Goal: Task Accomplishment & Management: Complete application form

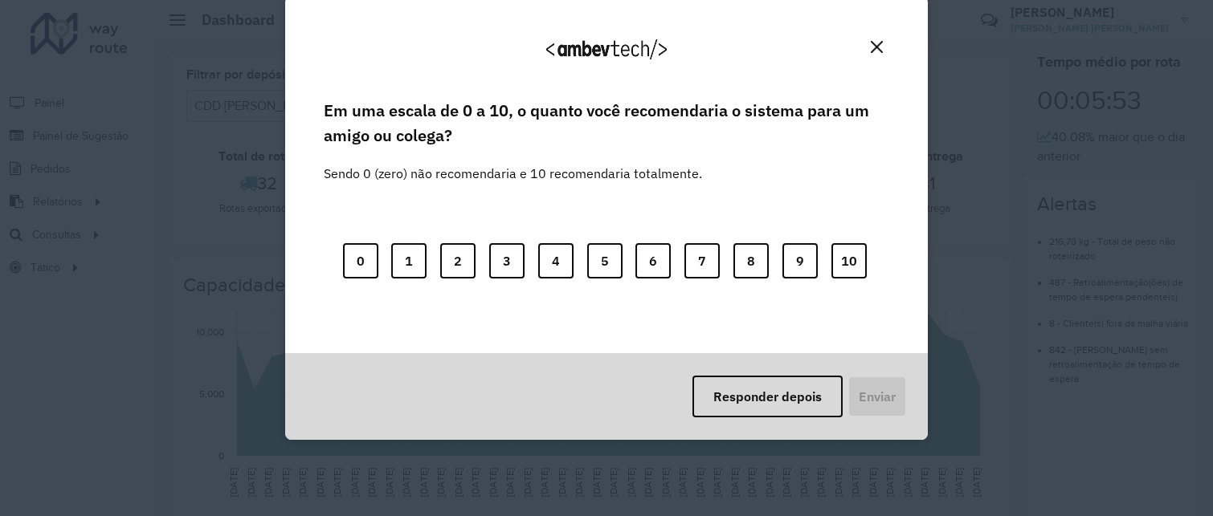
click at [875, 54] on button "Close" at bounding box center [876, 47] width 25 height 25
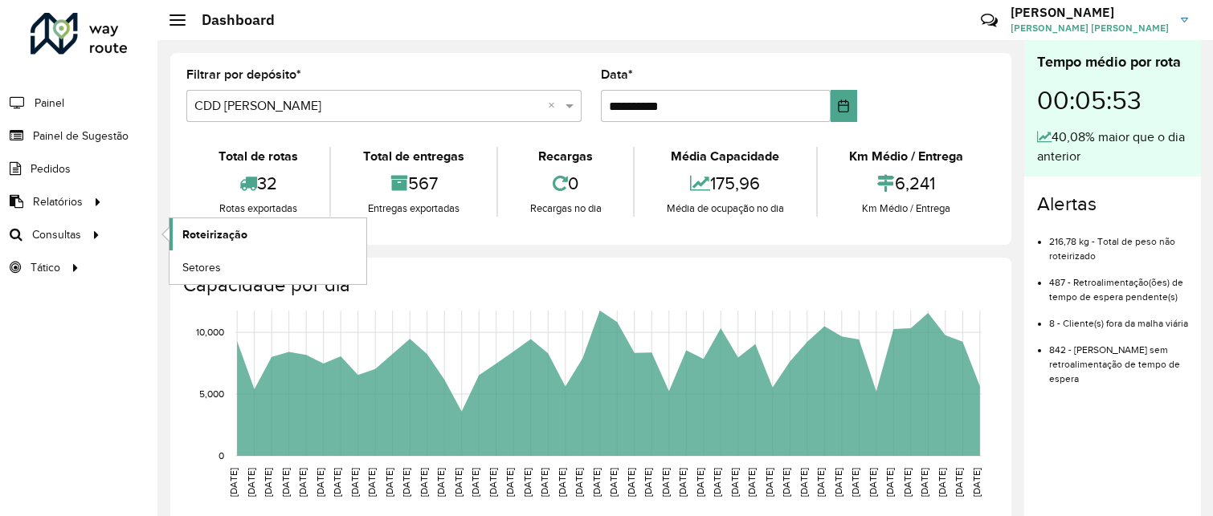
click at [209, 244] on link "Roteirização" at bounding box center [267, 234] width 197 height 32
click at [67, 132] on span "Painel de Sugestão" at bounding box center [83, 136] width 100 height 17
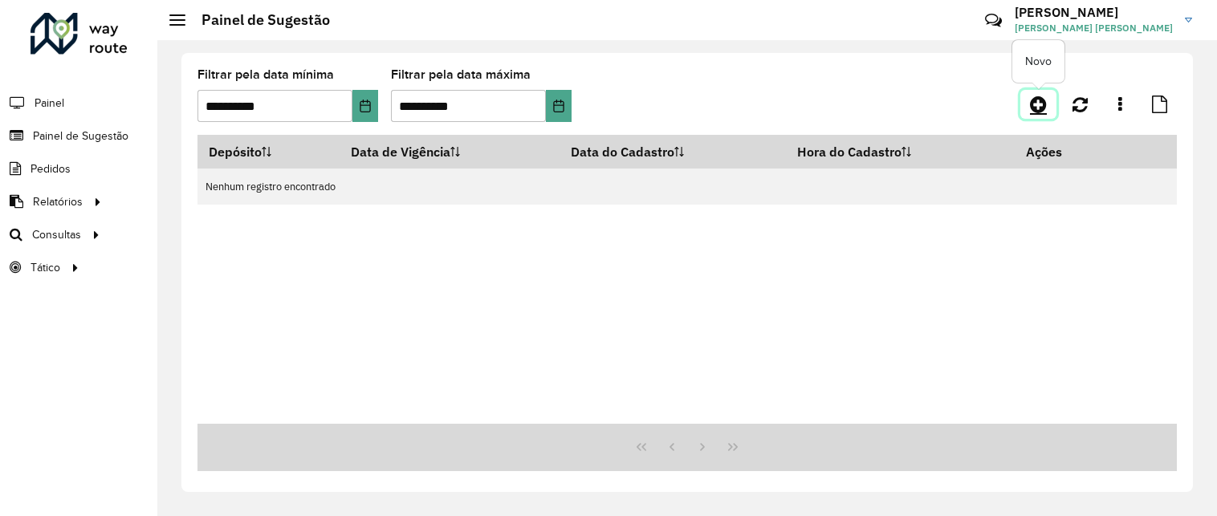
click at [1038, 103] on icon at bounding box center [1038, 104] width 17 height 19
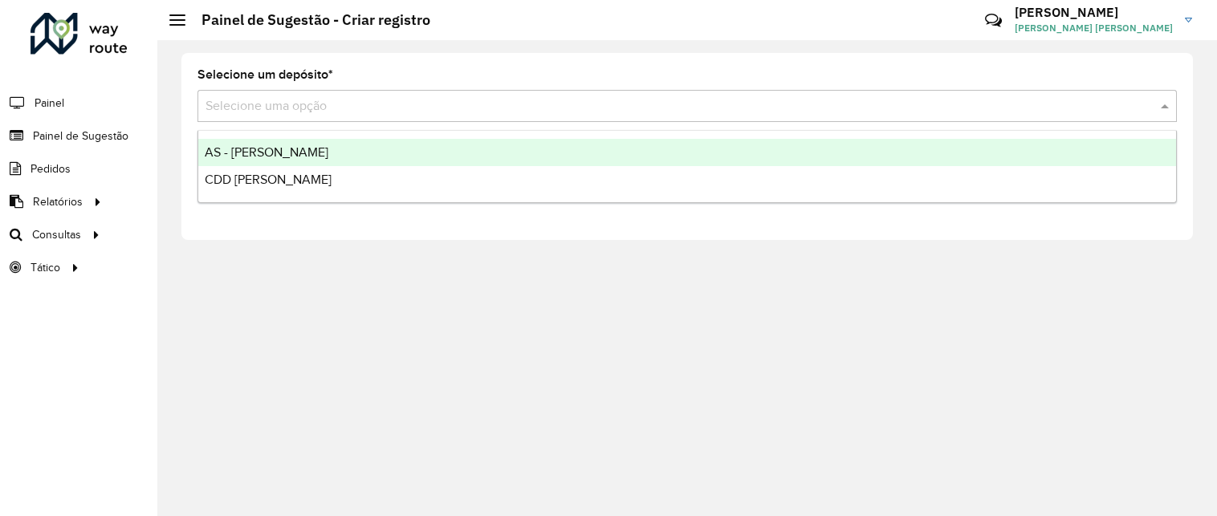
click at [789, 104] on input "text" at bounding box center [672, 106] width 932 height 19
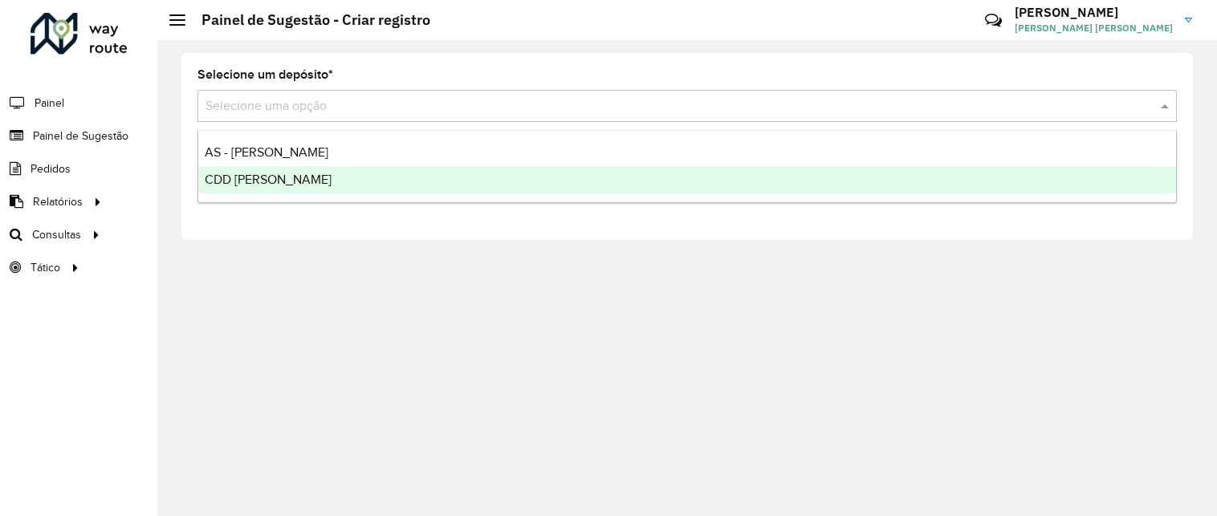
click at [477, 179] on div "CDD [PERSON_NAME]" at bounding box center [687, 179] width 978 height 27
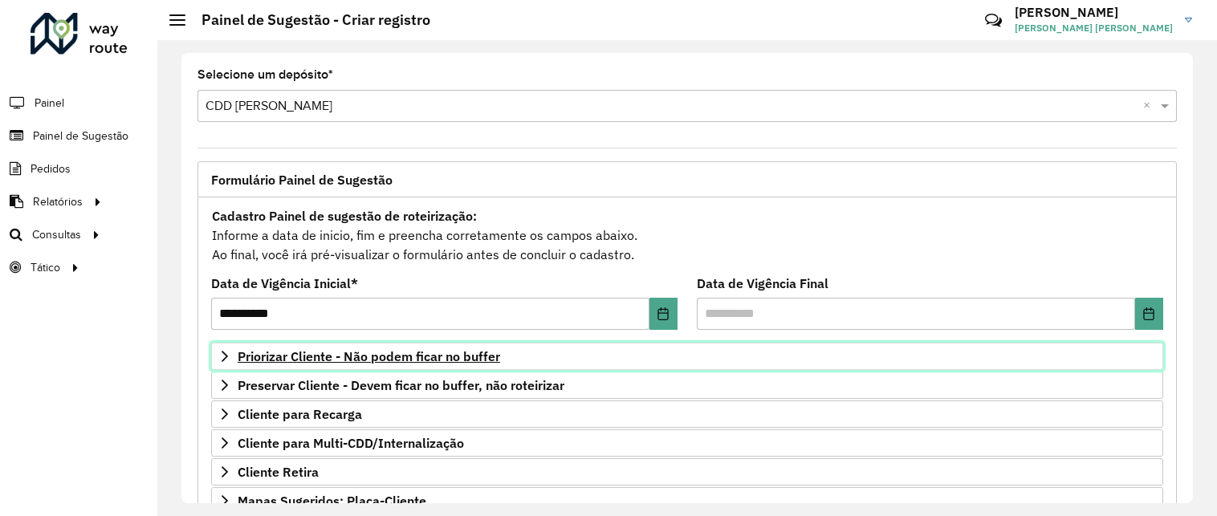
click at [483, 357] on span "Priorizar Cliente - Não podem ficar no buffer" at bounding box center [369, 356] width 263 height 13
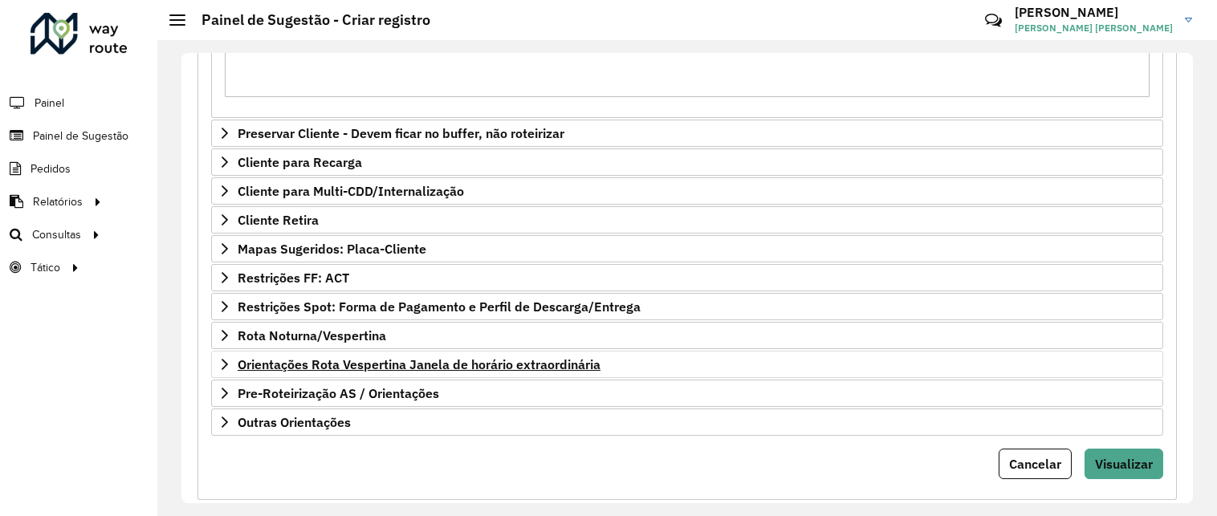
scroll to position [553, 0]
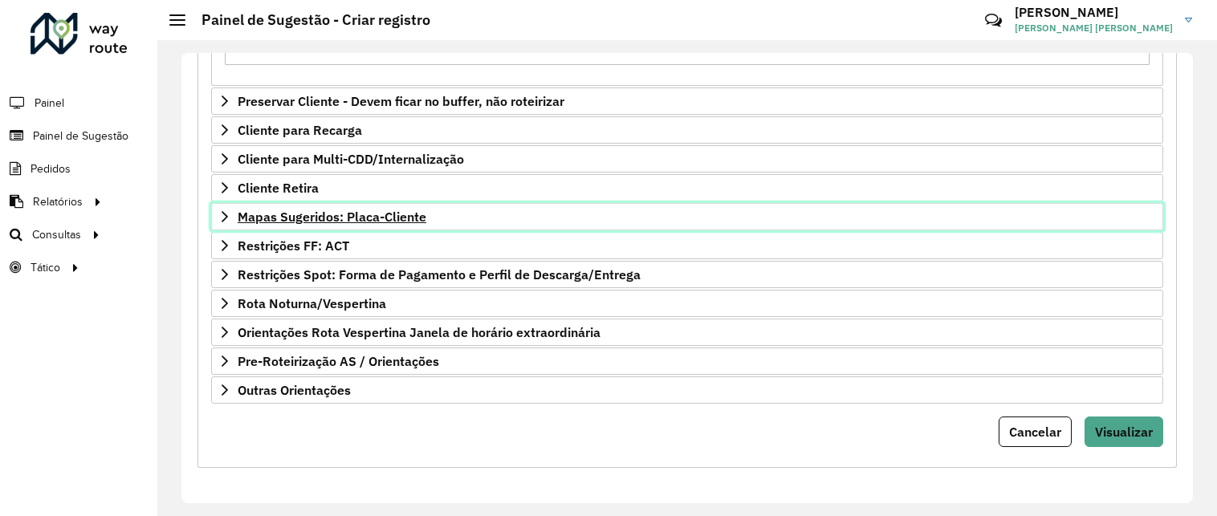
click at [302, 222] on span "Mapas Sugeridos: Placa-Cliente" at bounding box center [332, 216] width 189 height 13
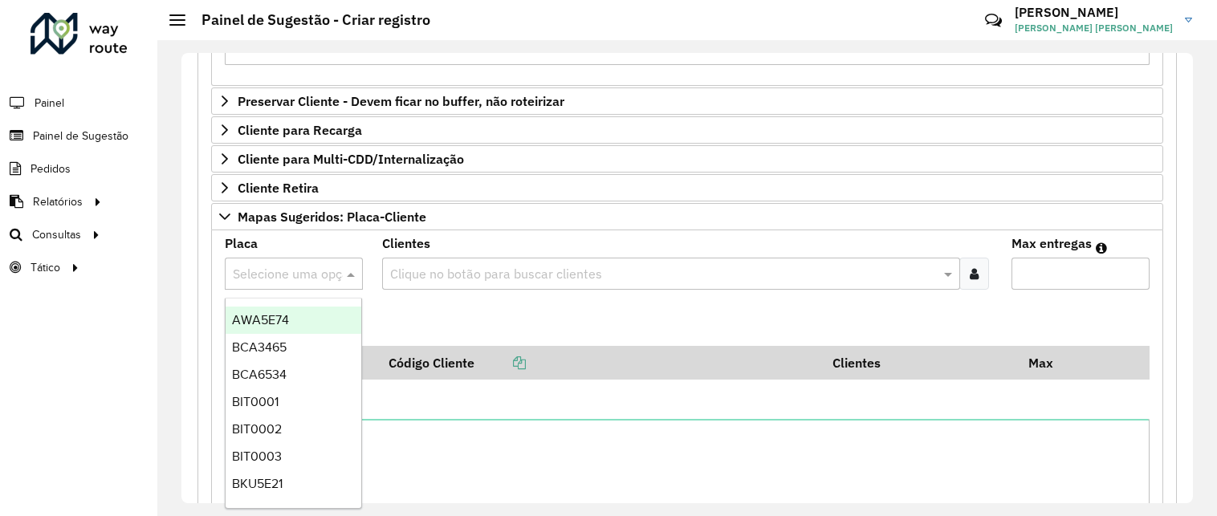
click at [291, 275] on input "text" at bounding box center [278, 274] width 90 height 19
paste input "*******"
type input "*******"
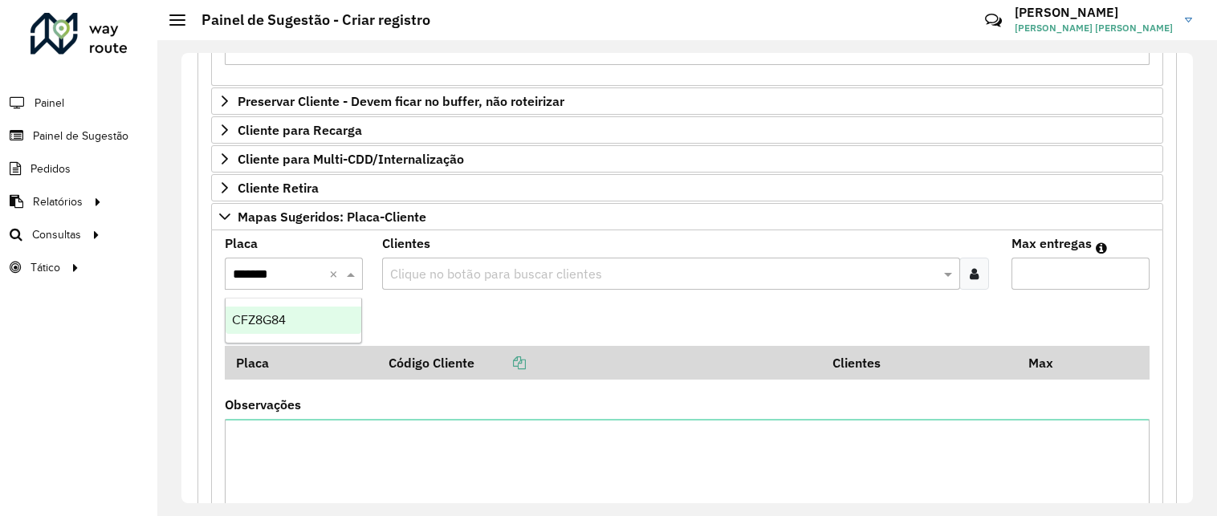
click at [291, 320] on div "CFZ8G84" at bounding box center [294, 320] width 136 height 27
click at [972, 279] on icon at bounding box center [974, 273] width 9 height 13
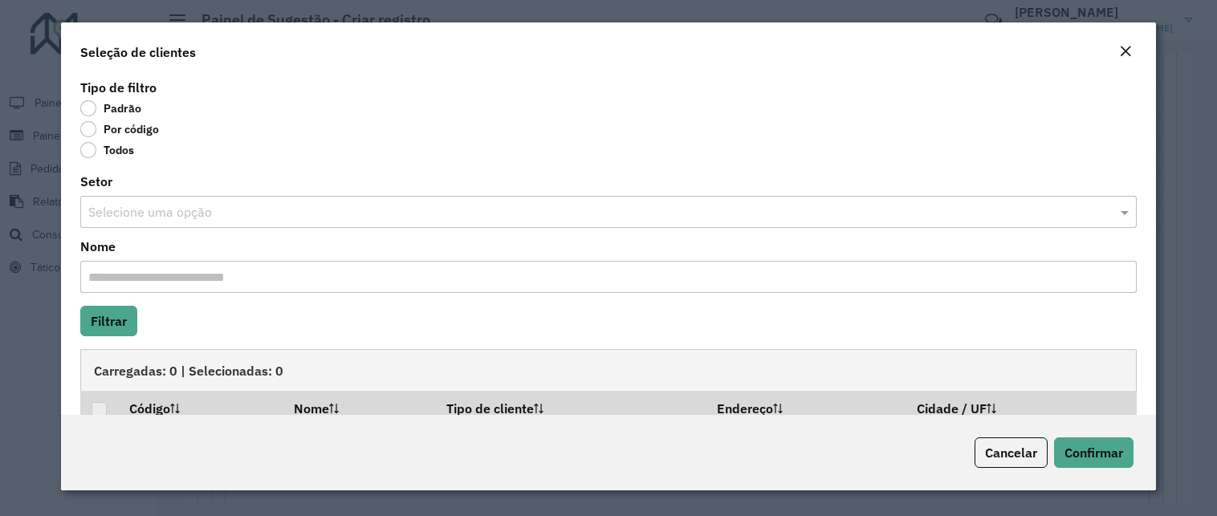
click at [89, 123] on label "Por código" at bounding box center [119, 129] width 79 height 16
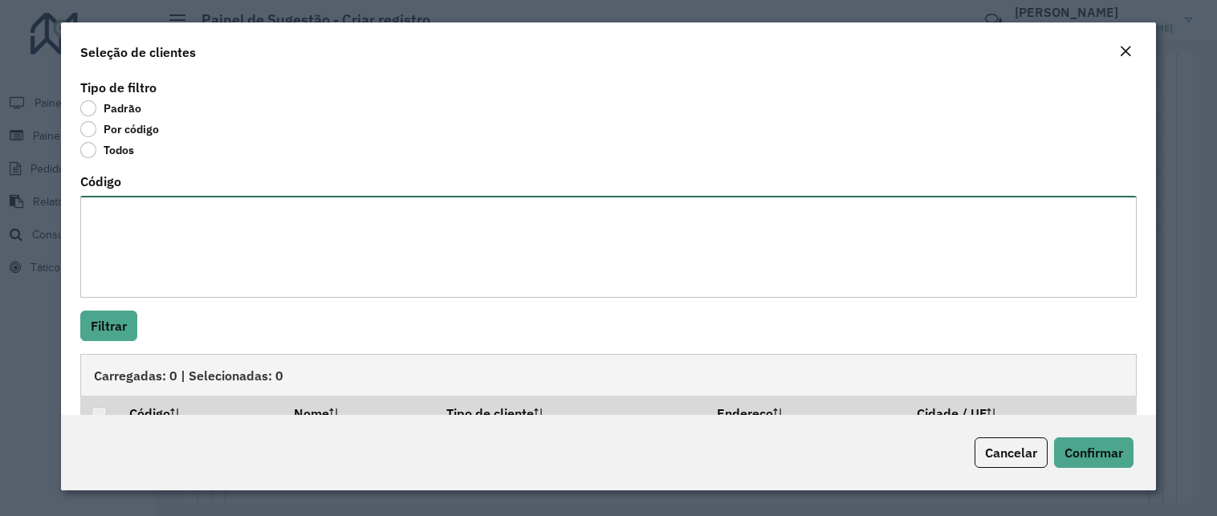
click at [113, 200] on textarea "Código" at bounding box center [608, 247] width 1057 height 102
type textarea "*****"
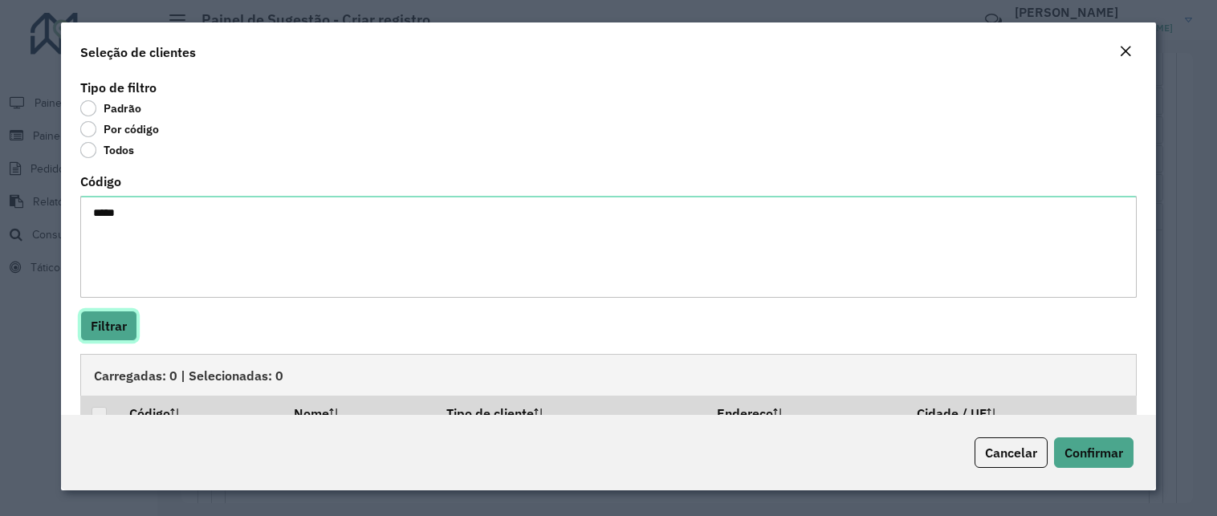
click at [98, 328] on button "Filtrar" at bounding box center [108, 326] width 57 height 31
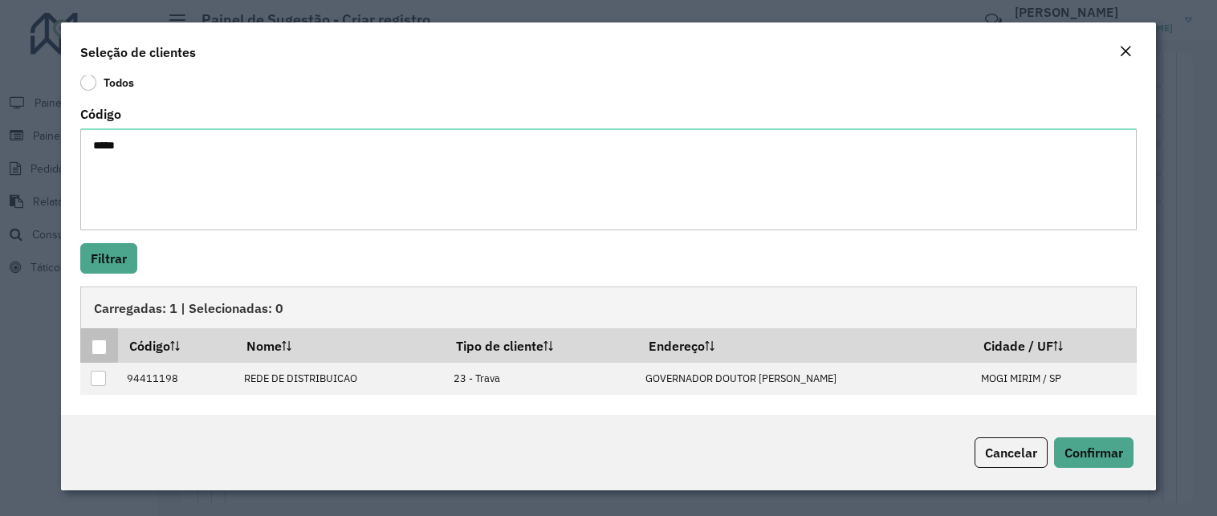
click at [103, 347] on div at bounding box center [99, 347] width 15 height 15
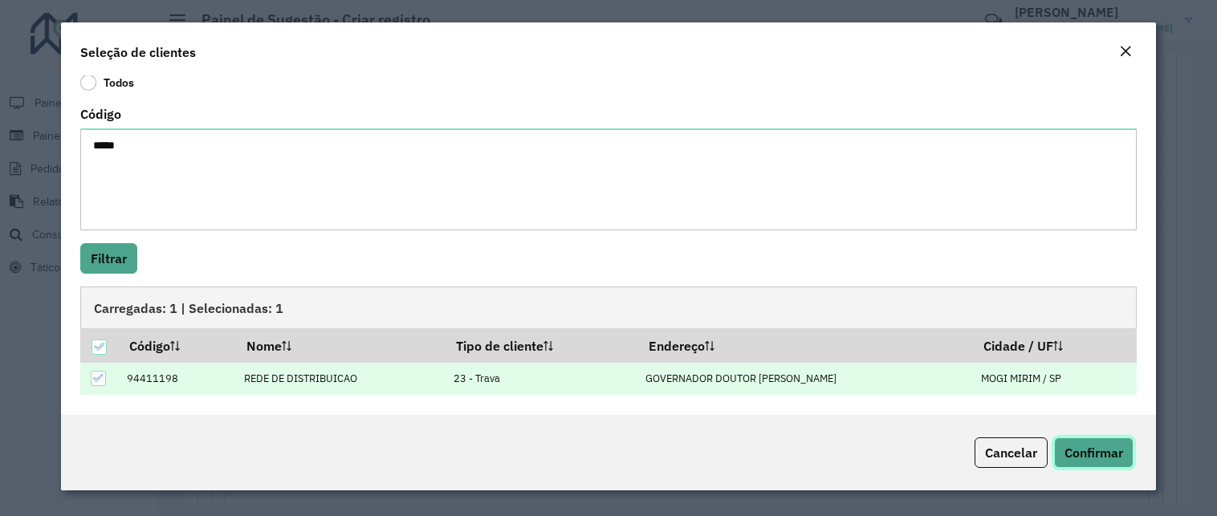
click at [1119, 457] on span "Confirmar" at bounding box center [1094, 453] width 59 height 16
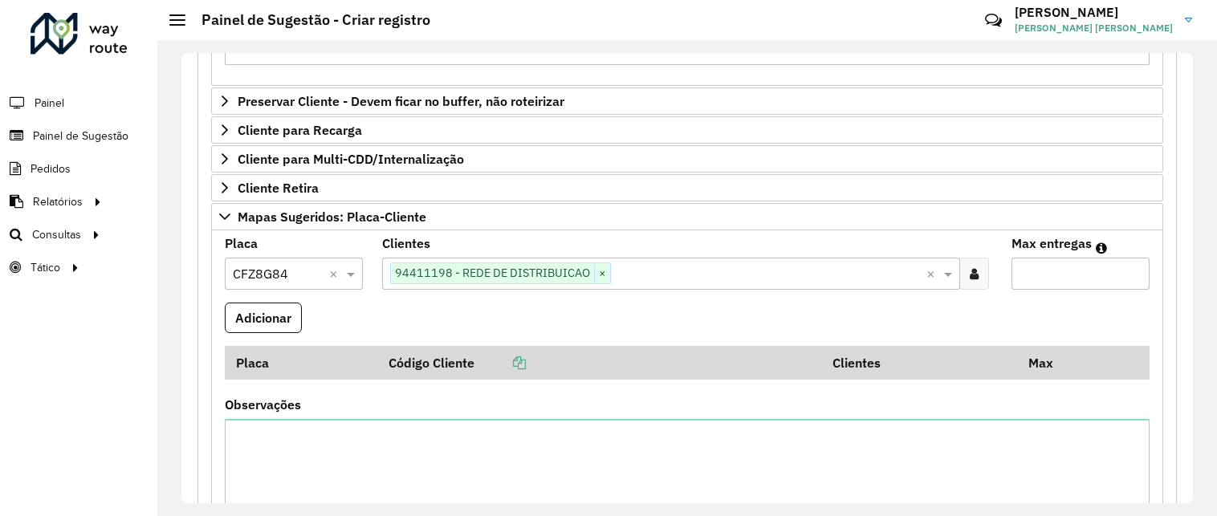
click at [1045, 275] on input "Max entregas" at bounding box center [1081, 274] width 138 height 32
type input "*"
click at [286, 316] on button "Adicionar" at bounding box center [263, 318] width 77 height 31
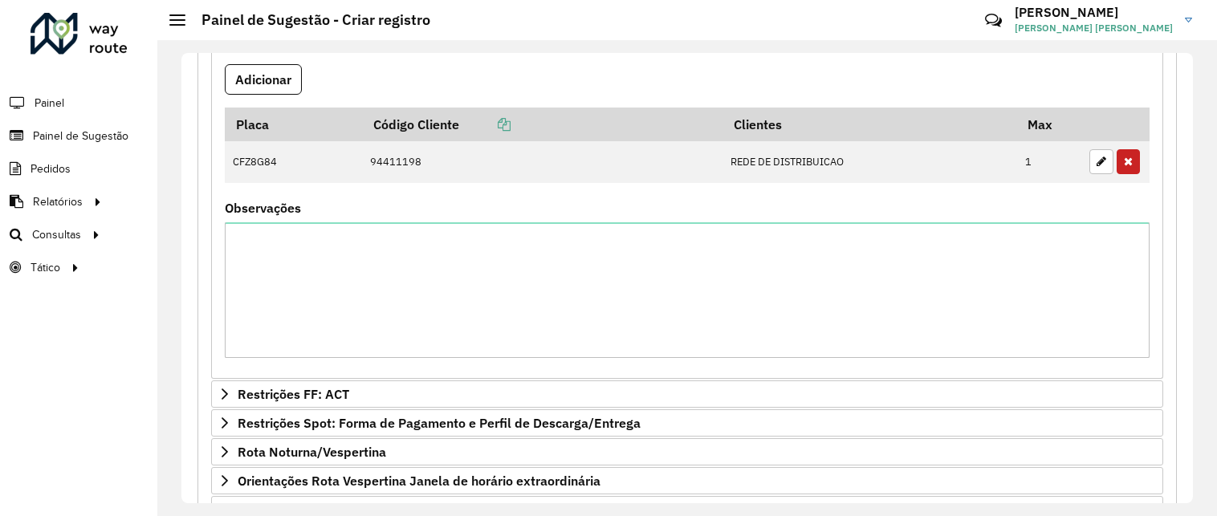
scroll to position [940, 0]
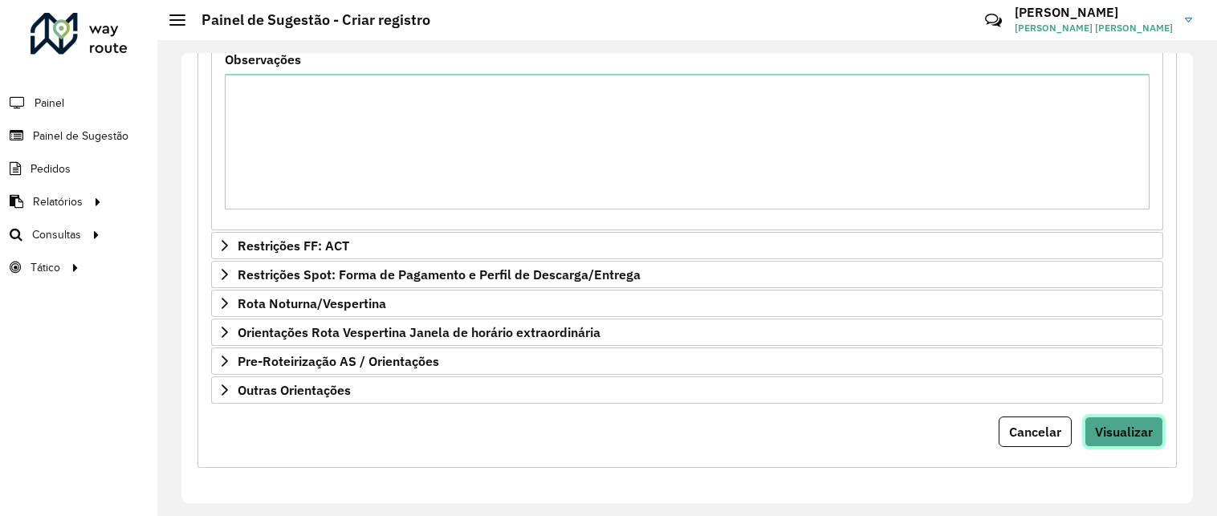
click at [1095, 438] on span "Visualizar" at bounding box center [1124, 432] width 58 height 16
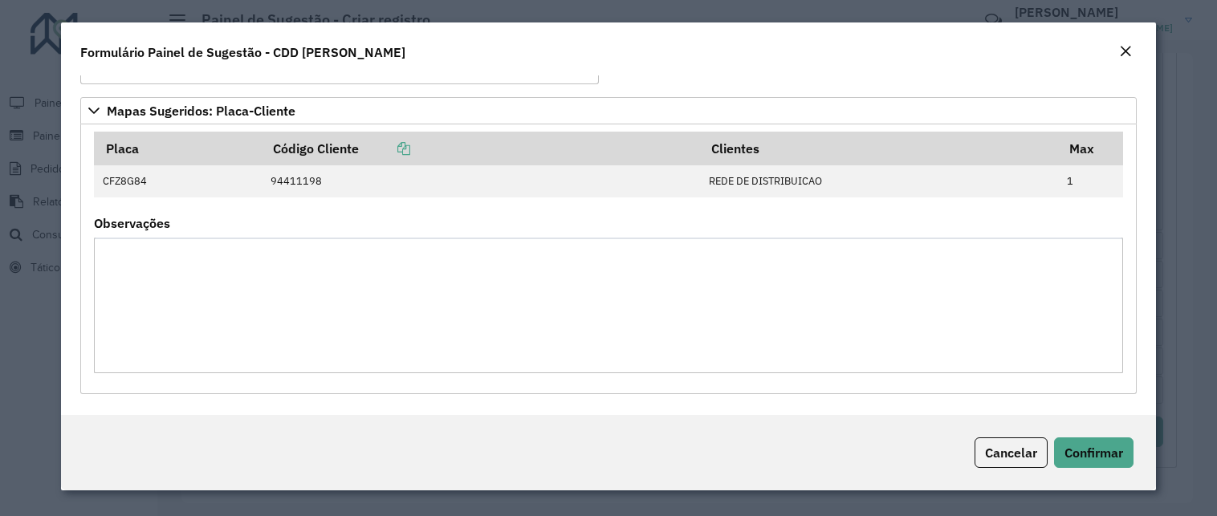
scroll to position [0, 0]
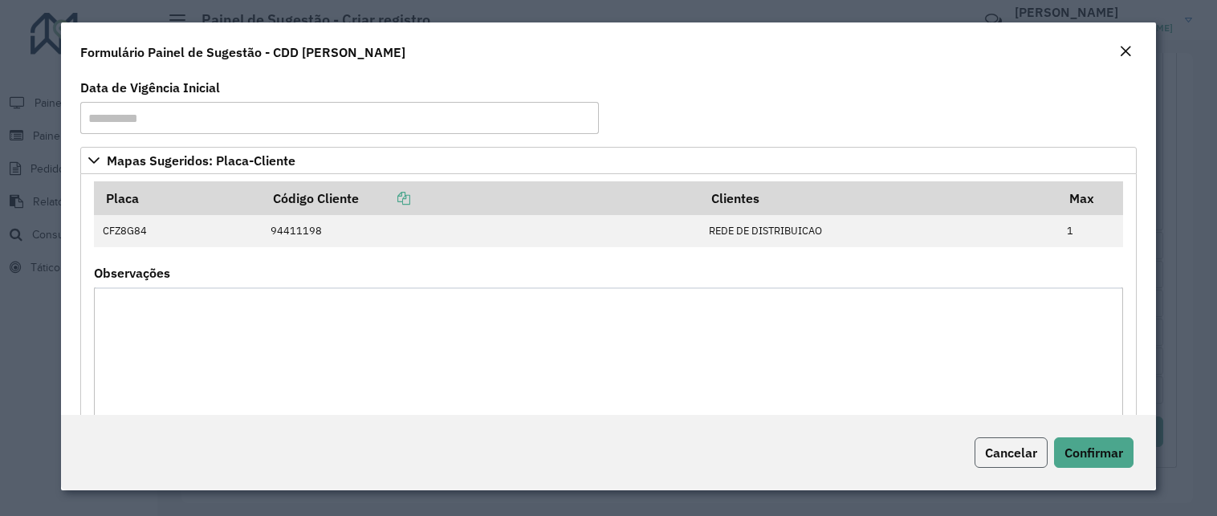
click at [989, 459] on span "Cancelar" at bounding box center [1011, 453] width 52 height 16
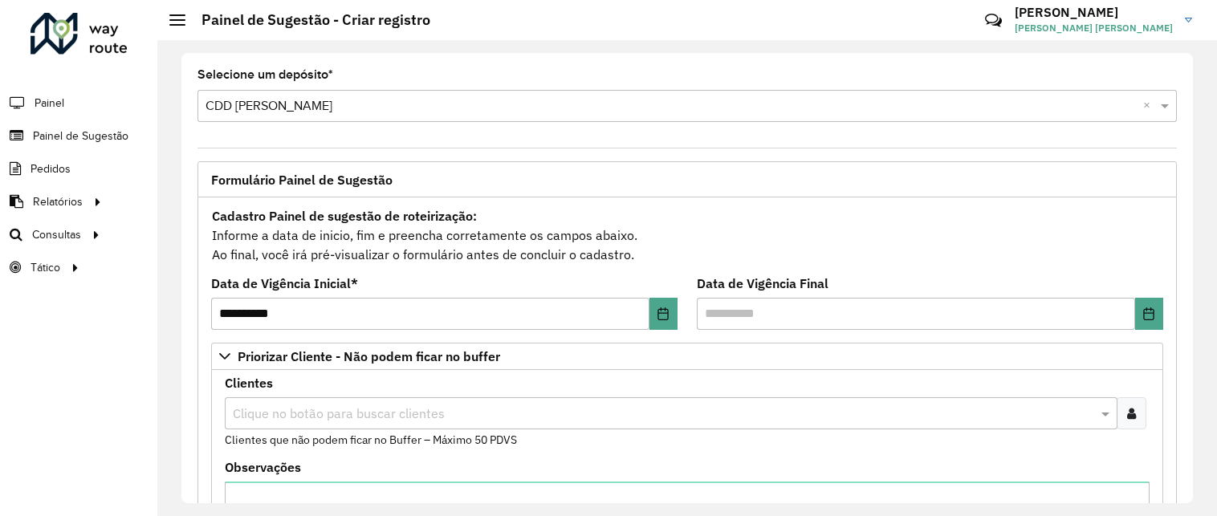
scroll to position [75, 0]
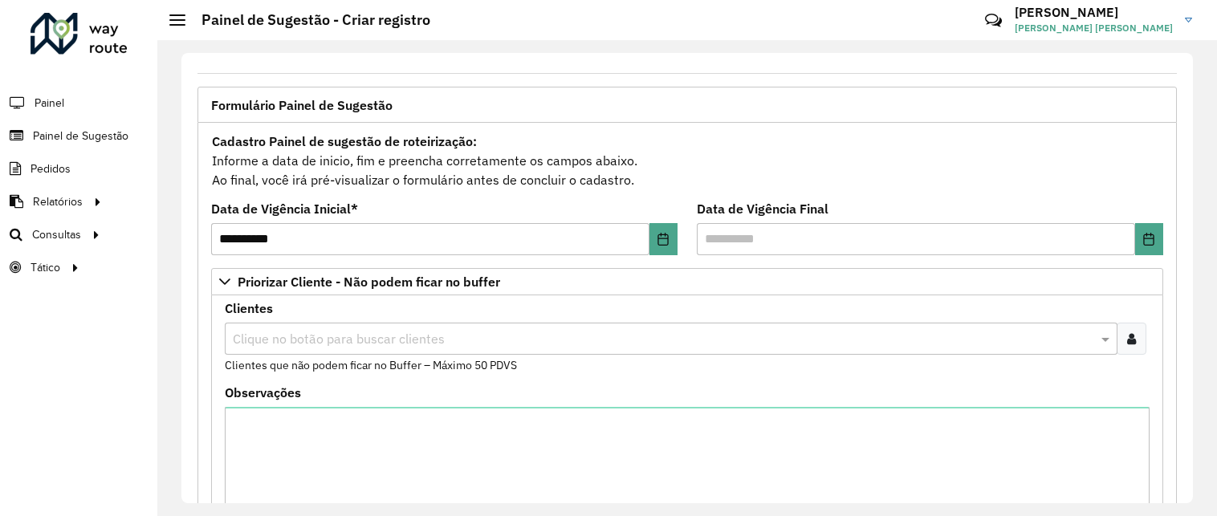
click at [1131, 342] on icon at bounding box center [1131, 338] width 9 height 13
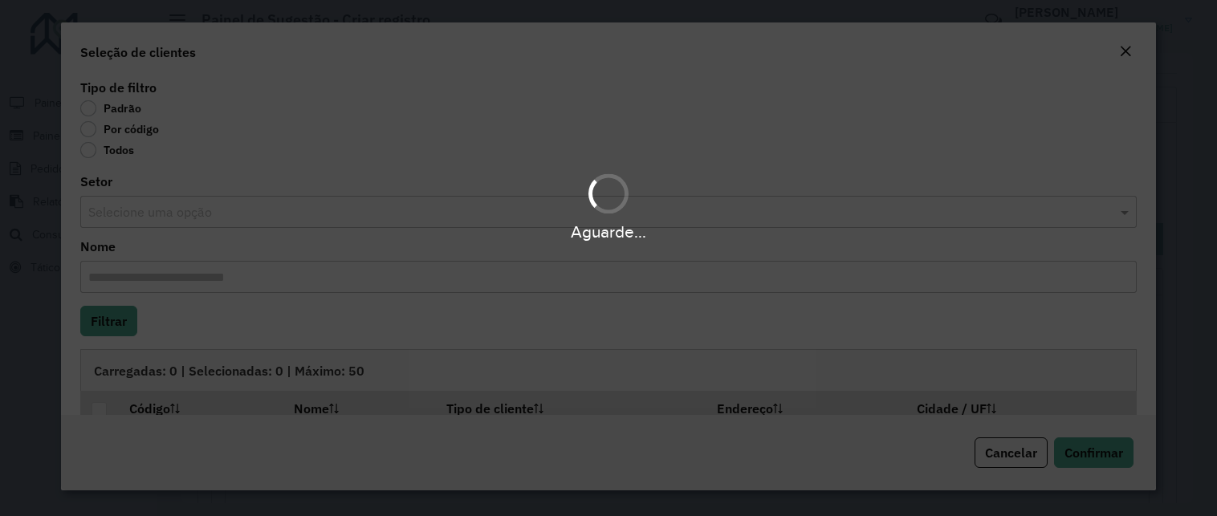
click at [83, 136] on body "**********" at bounding box center [608, 258] width 1217 height 516
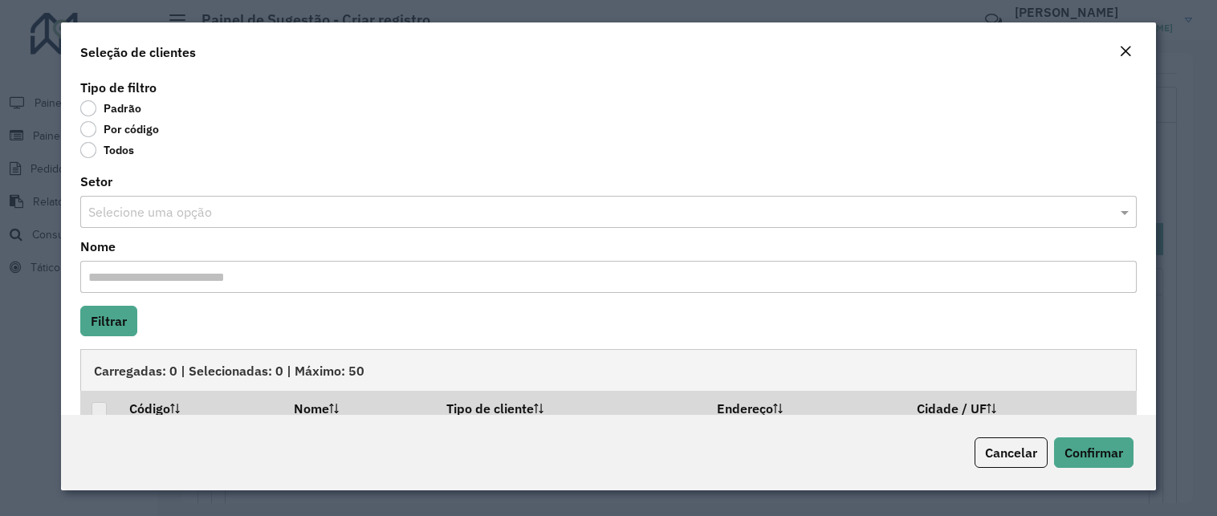
click at [83, 136] on label "Por código" at bounding box center [119, 129] width 79 height 16
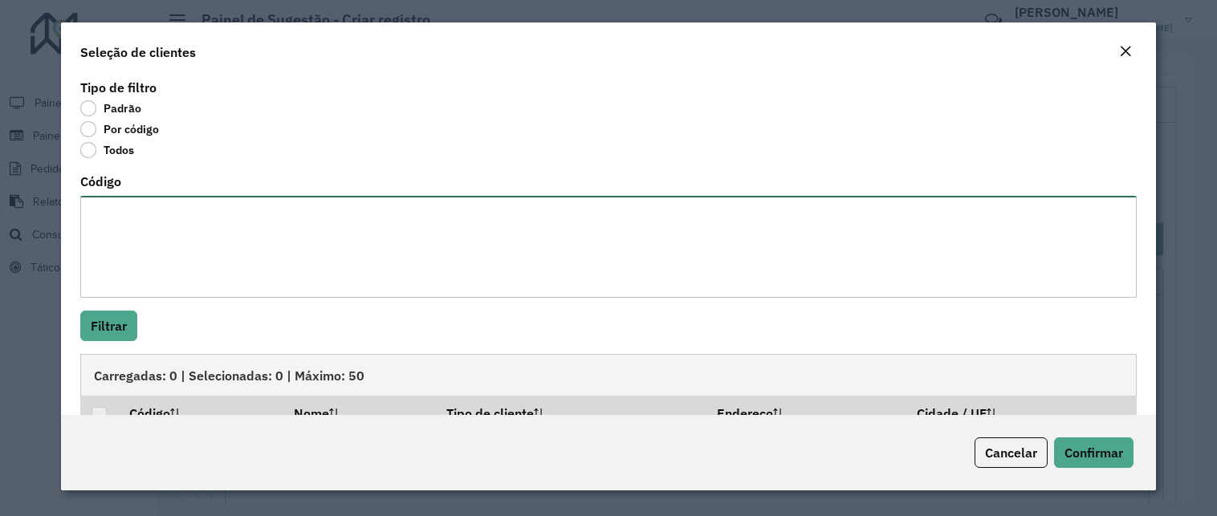
click at [109, 231] on textarea "Código" at bounding box center [608, 247] width 1057 height 102
paste textarea "**** ***** ***** ***** ***"
type textarea "**** ***** ***** ***** ***"
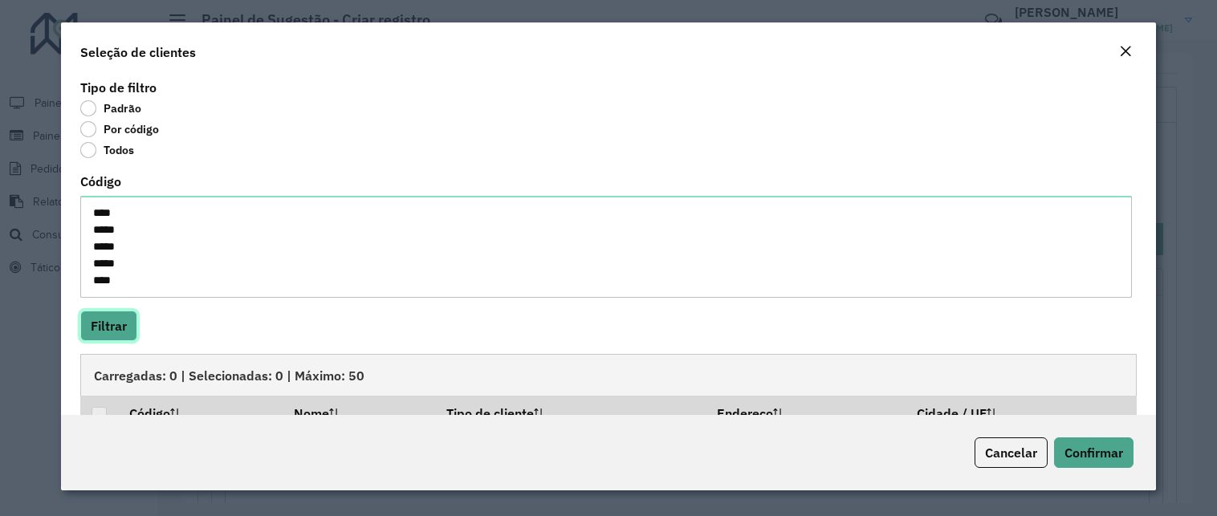
click at [96, 318] on button "Filtrar" at bounding box center [108, 326] width 57 height 31
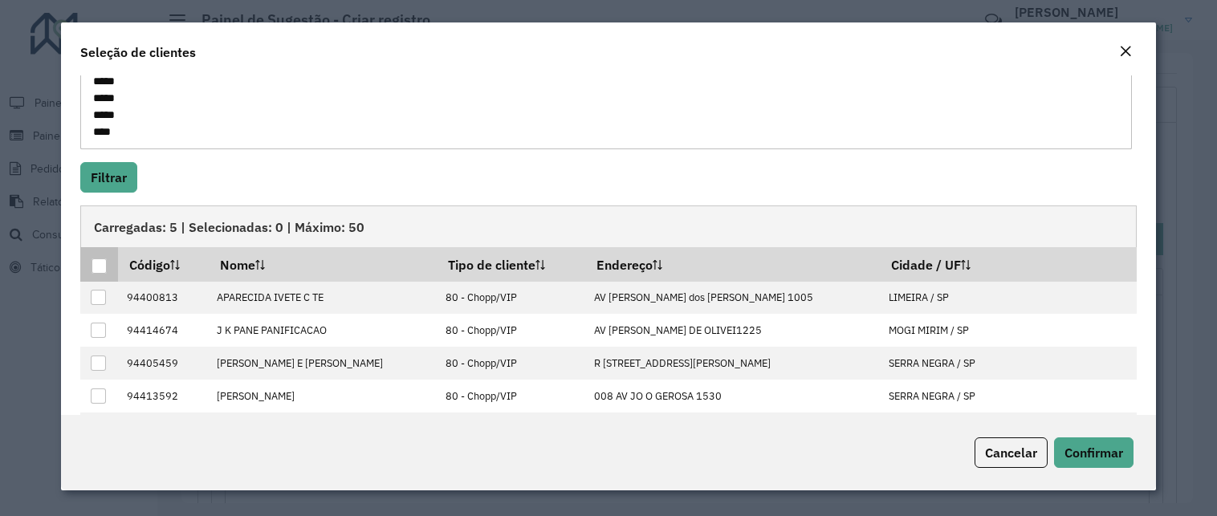
click at [100, 267] on div at bounding box center [99, 266] width 15 height 15
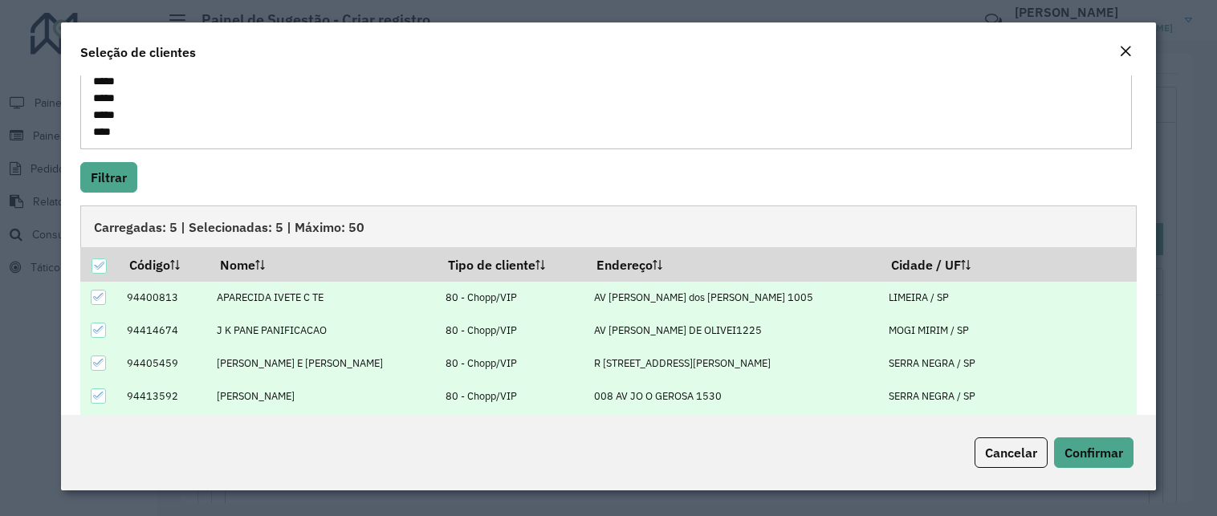
scroll to position [199, 0]
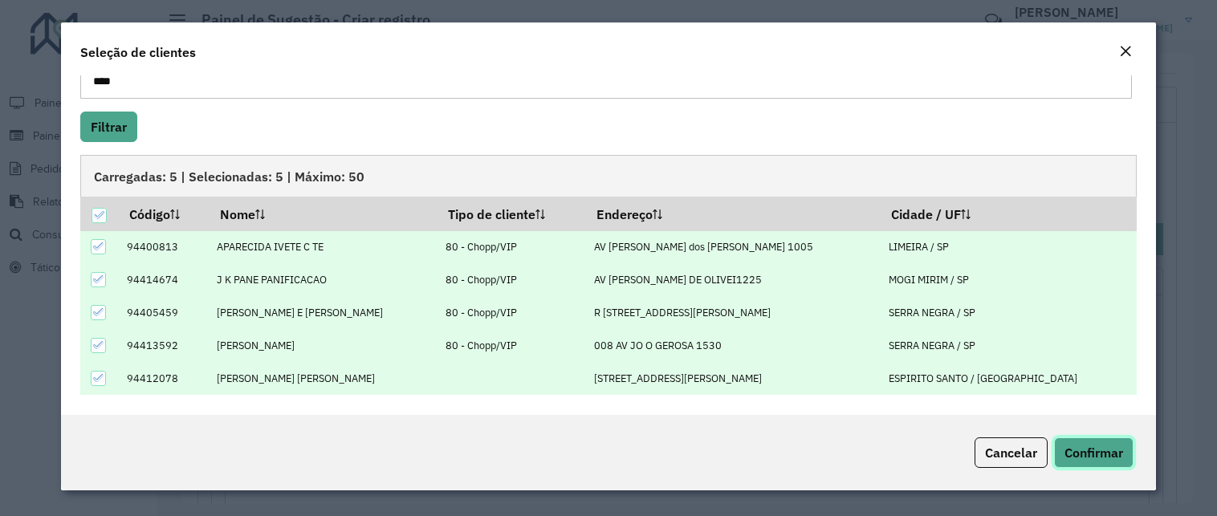
click at [1089, 447] on span "Confirmar" at bounding box center [1094, 453] width 59 height 16
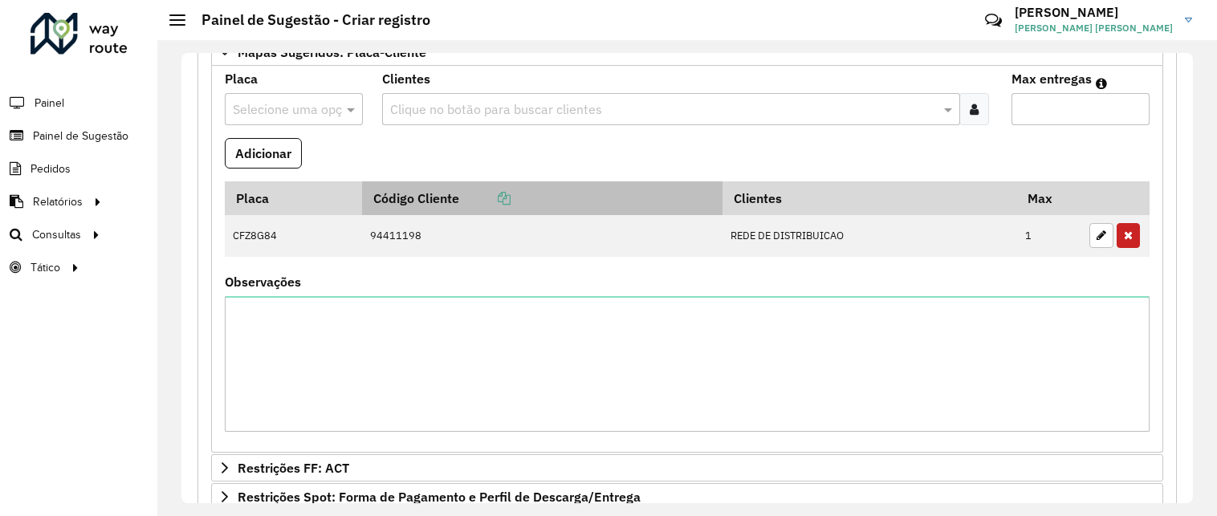
scroll to position [642, 0]
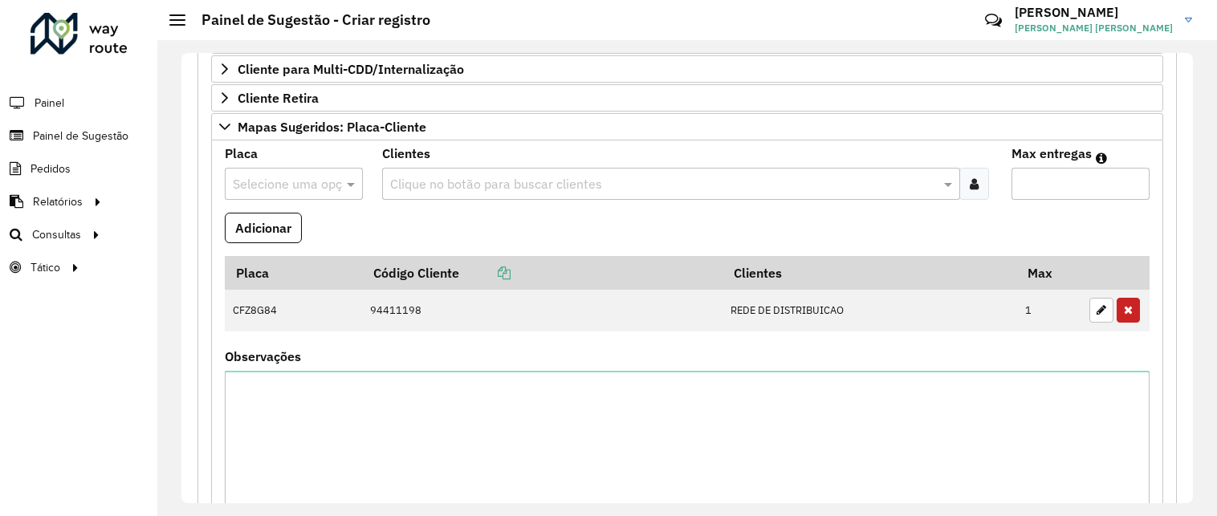
click at [291, 181] on input "text" at bounding box center [278, 184] width 90 height 19
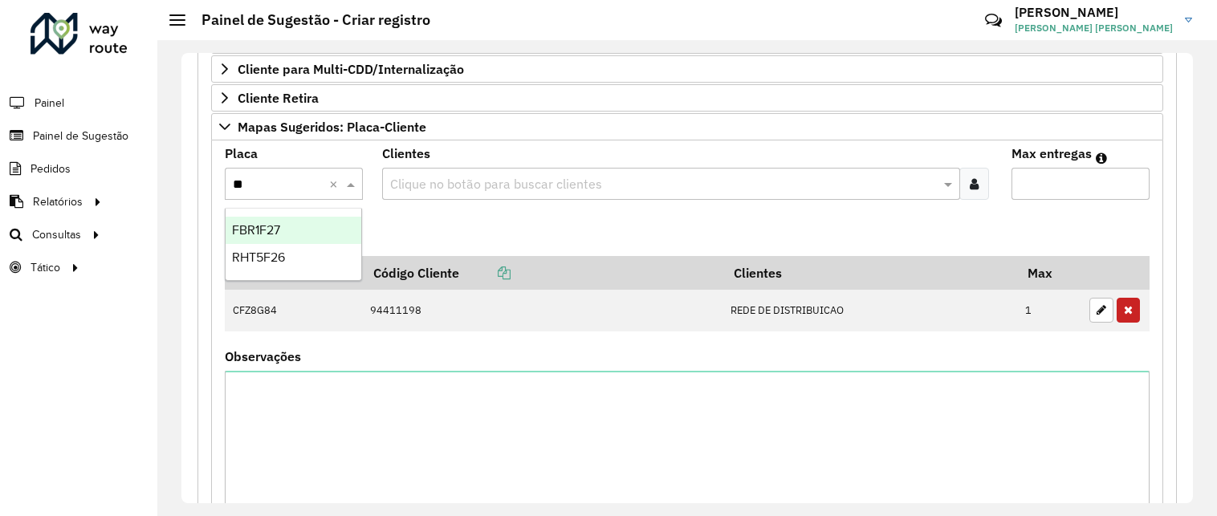
type input "***"
click at [278, 226] on span "RHT5F26" at bounding box center [258, 230] width 53 height 14
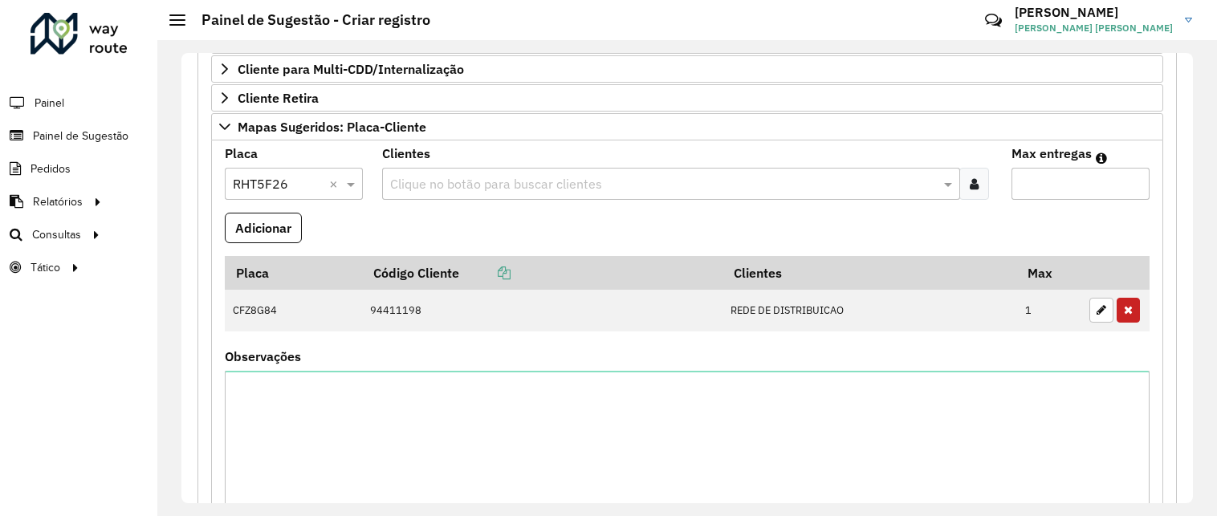
click at [975, 190] on icon at bounding box center [974, 183] width 9 height 13
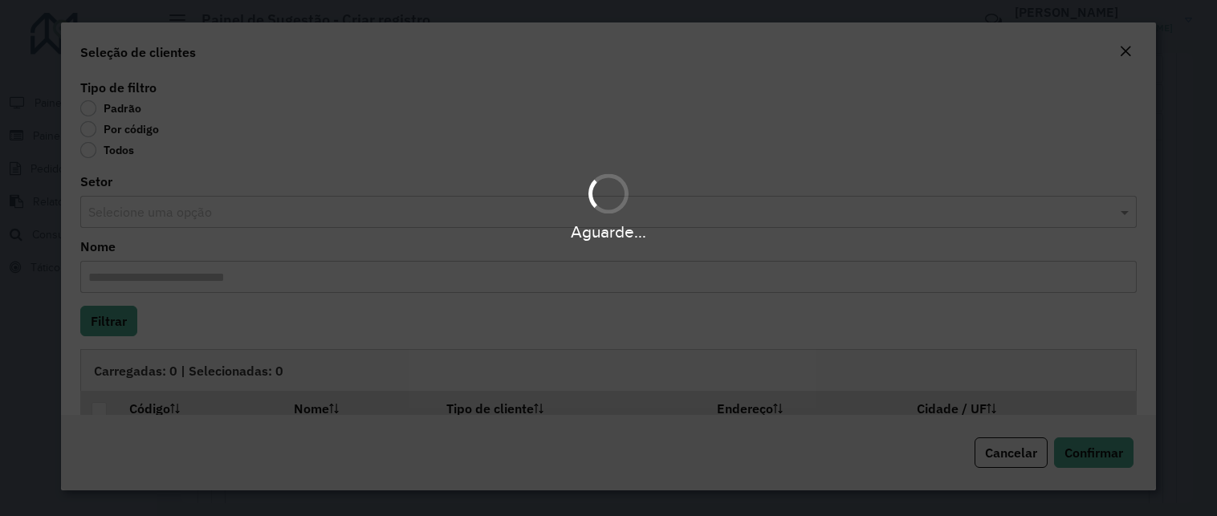
click at [99, 127] on div "Aguarde..." at bounding box center [608, 258] width 1217 height 516
click at [98, 127] on div "Aguarde..." at bounding box center [608, 258] width 1217 height 516
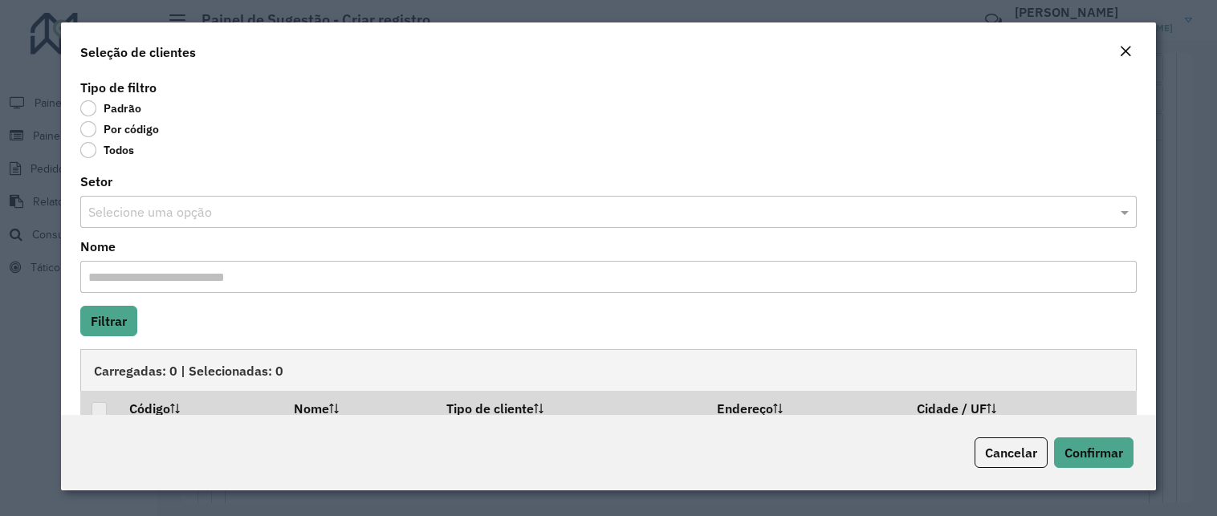
click at [96, 128] on label "Por código" at bounding box center [119, 129] width 79 height 16
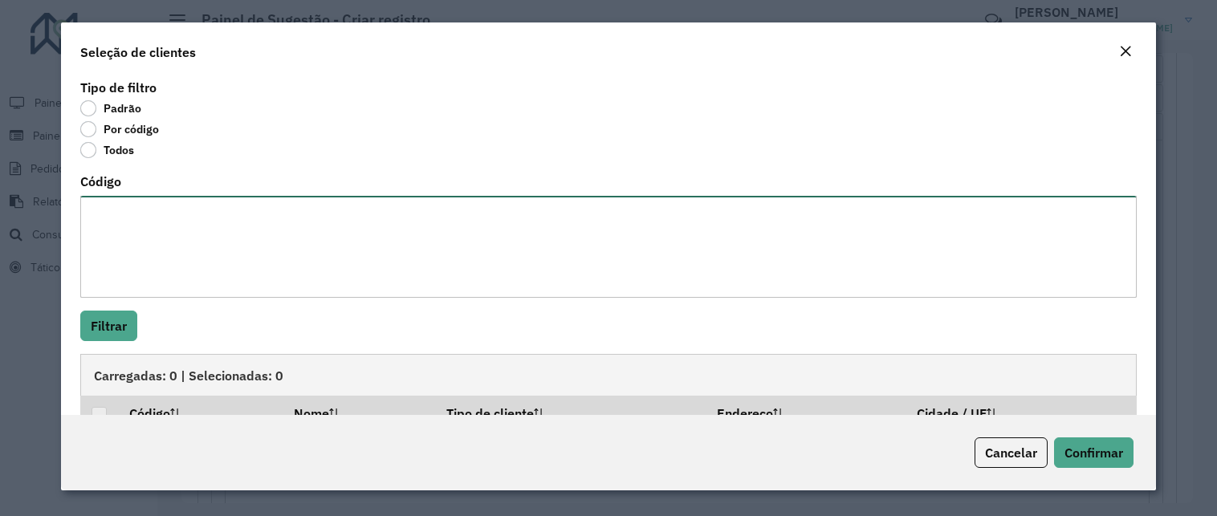
click at [102, 205] on textarea "Código" at bounding box center [608, 247] width 1057 height 102
paste textarea "***** ***** ***** ****"
type textarea "***** ***** ***** ****"
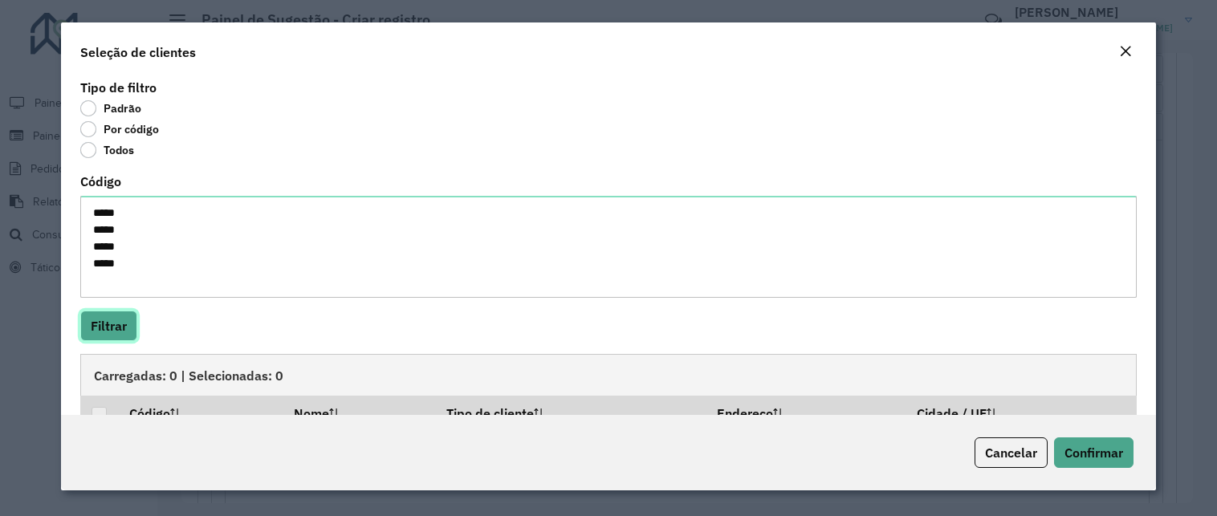
click at [100, 320] on button "Filtrar" at bounding box center [108, 326] width 57 height 31
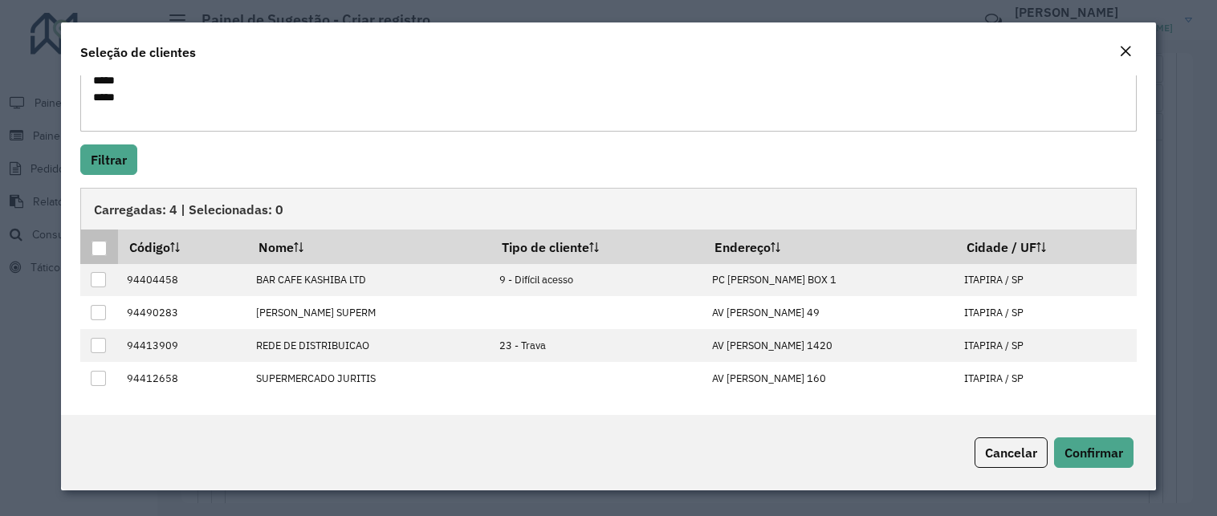
click at [102, 250] on div at bounding box center [99, 248] width 15 height 15
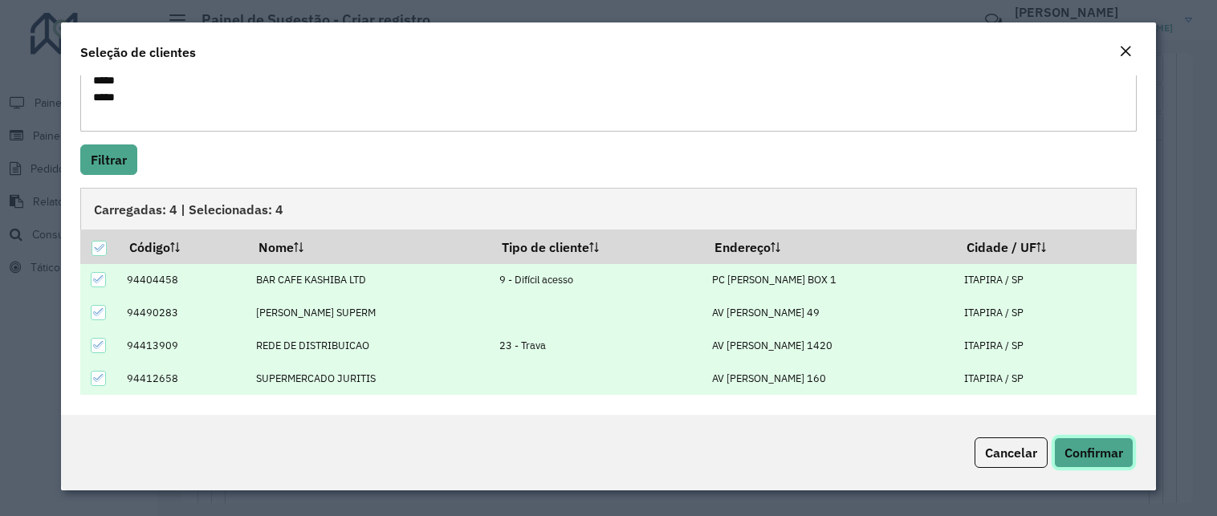
click at [1106, 448] on span "Confirmar" at bounding box center [1094, 453] width 59 height 16
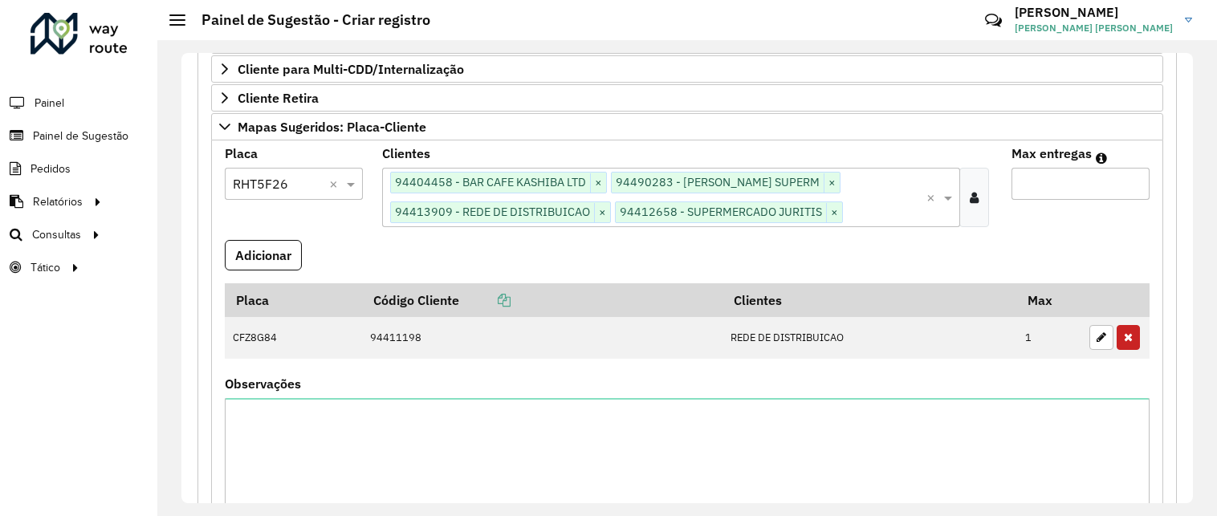
click at [1079, 175] on input "Max entregas" at bounding box center [1081, 184] width 138 height 32
type input "*"
click at [287, 254] on button "Adicionar" at bounding box center [263, 255] width 77 height 31
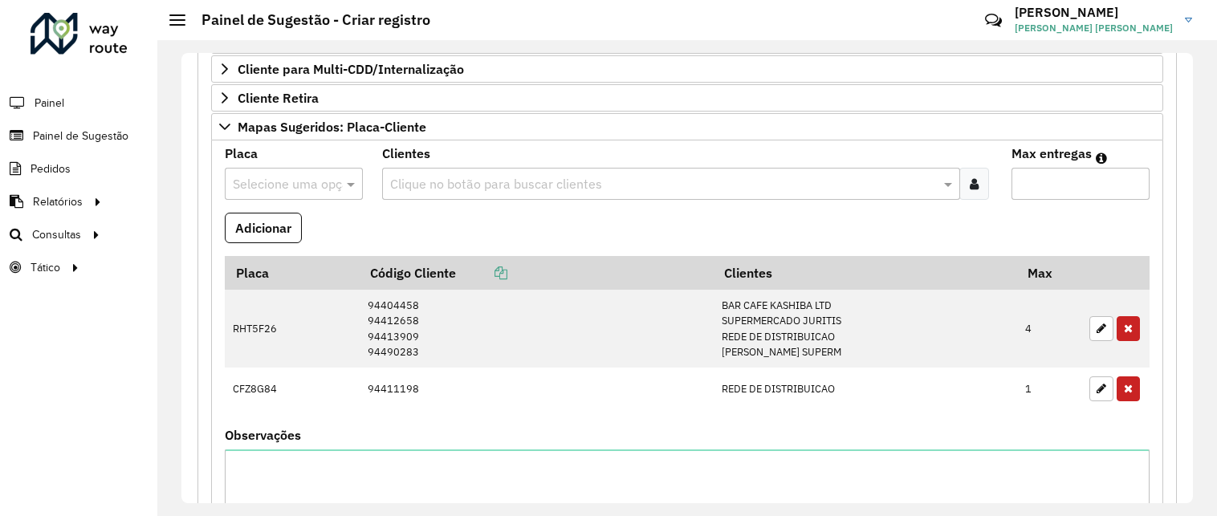
click at [977, 179] on div at bounding box center [975, 184] width 30 height 32
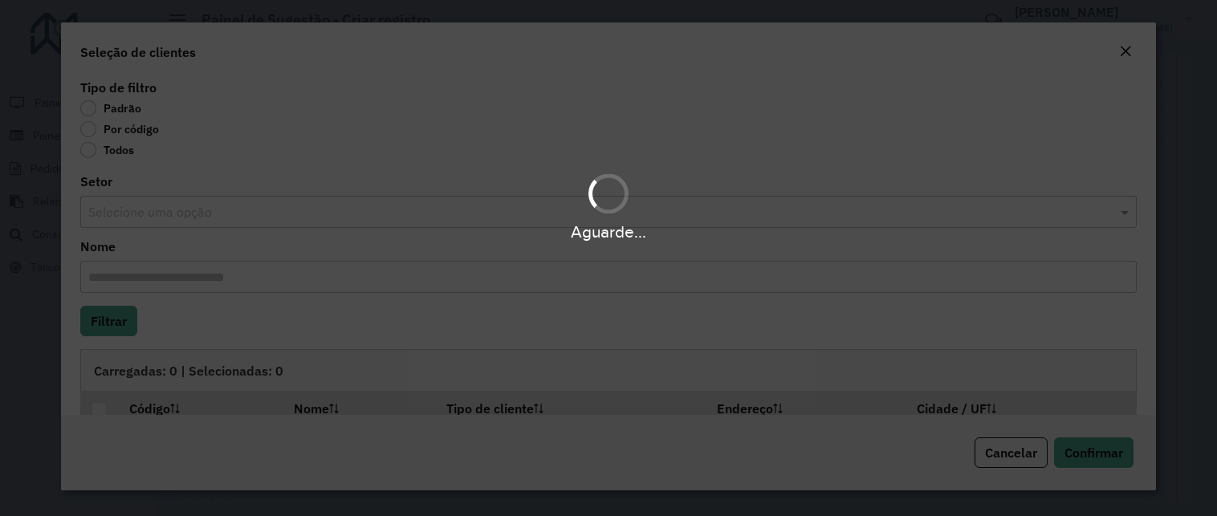
click at [137, 127] on div "Aguarde..." at bounding box center [608, 258] width 1217 height 516
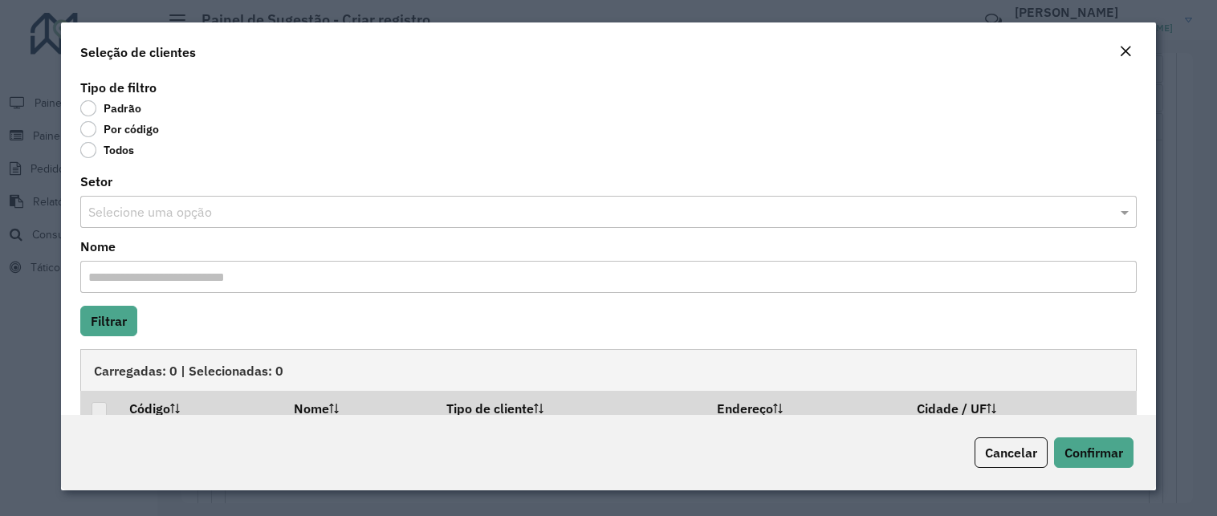
click at [137, 127] on label "Por código" at bounding box center [119, 129] width 79 height 16
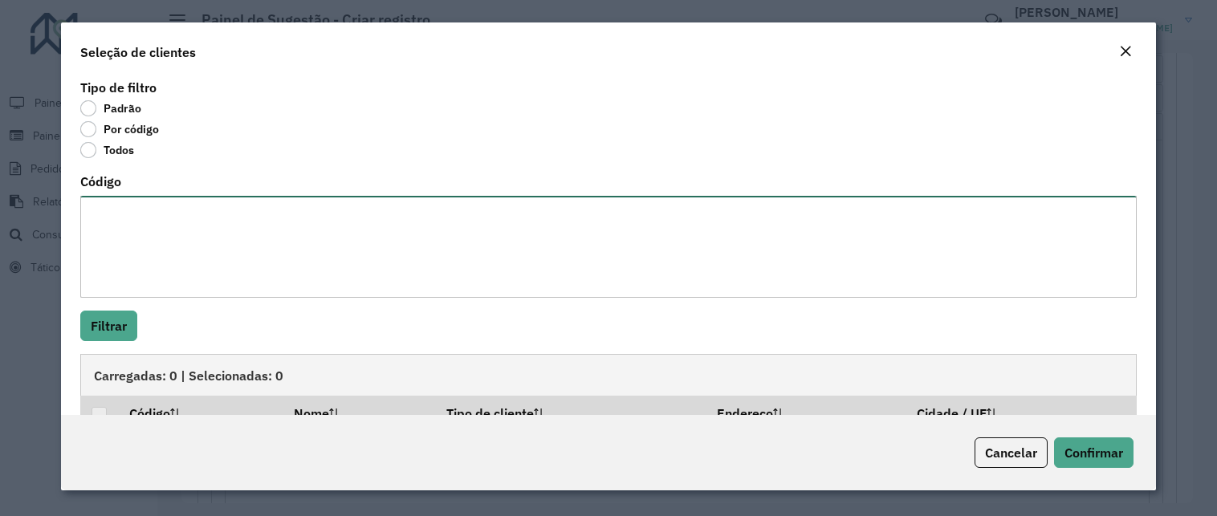
click at [149, 236] on textarea "Código" at bounding box center [608, 247] width 1057 height 102
paste textarea "***** ***** ***** ****"
type textarea "***** ***** ***** ****"
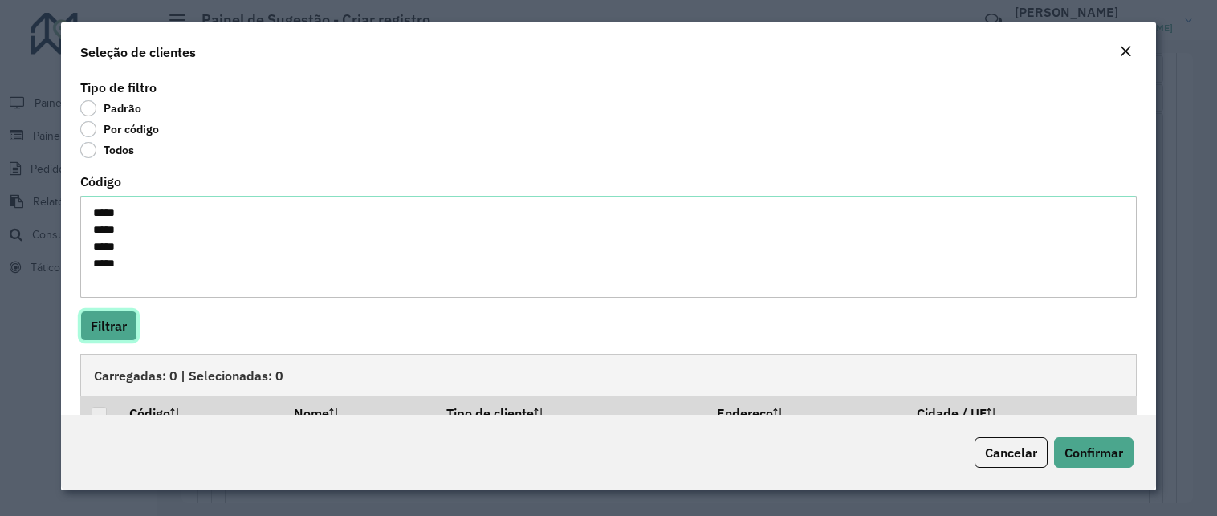
click at [115, 317] on button "Filtrar" at bounding box center [108, 326] width 57 height 31
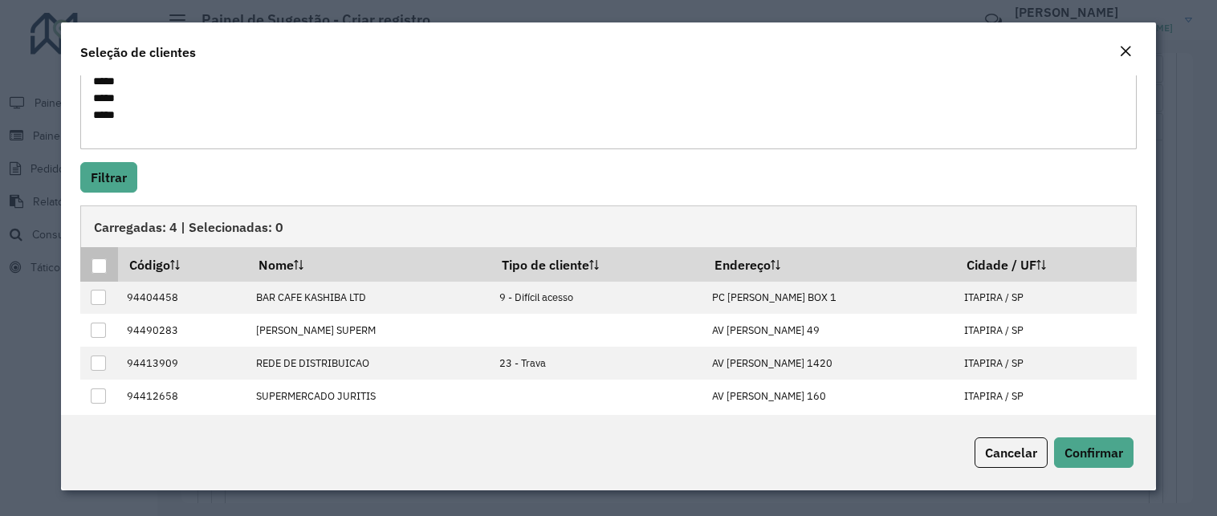
click at [102, 267] on div at bounding box center [99, 266] width 15 height 15
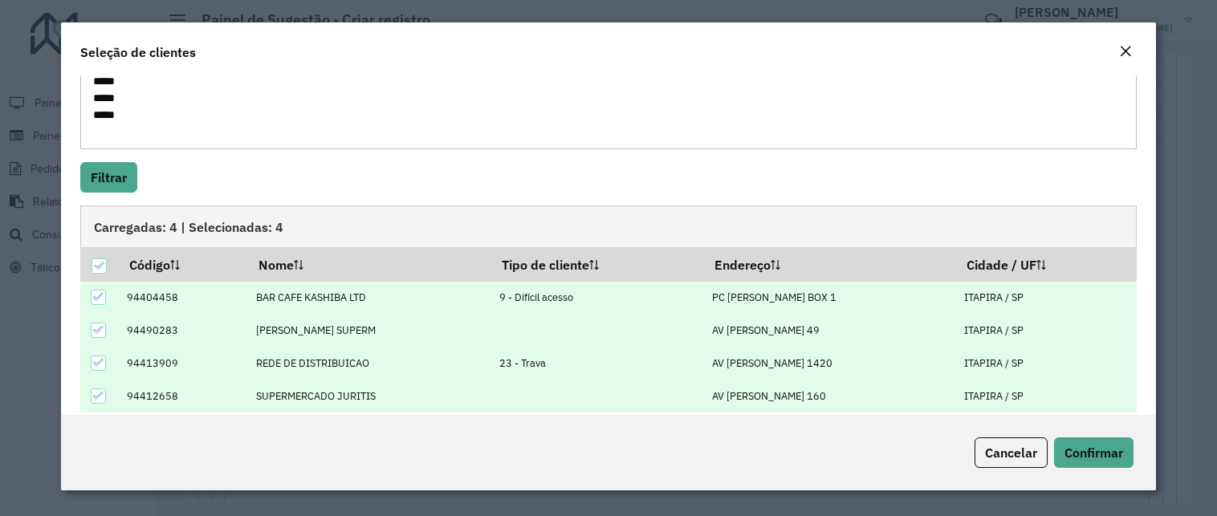
scroll to position [166, 0]
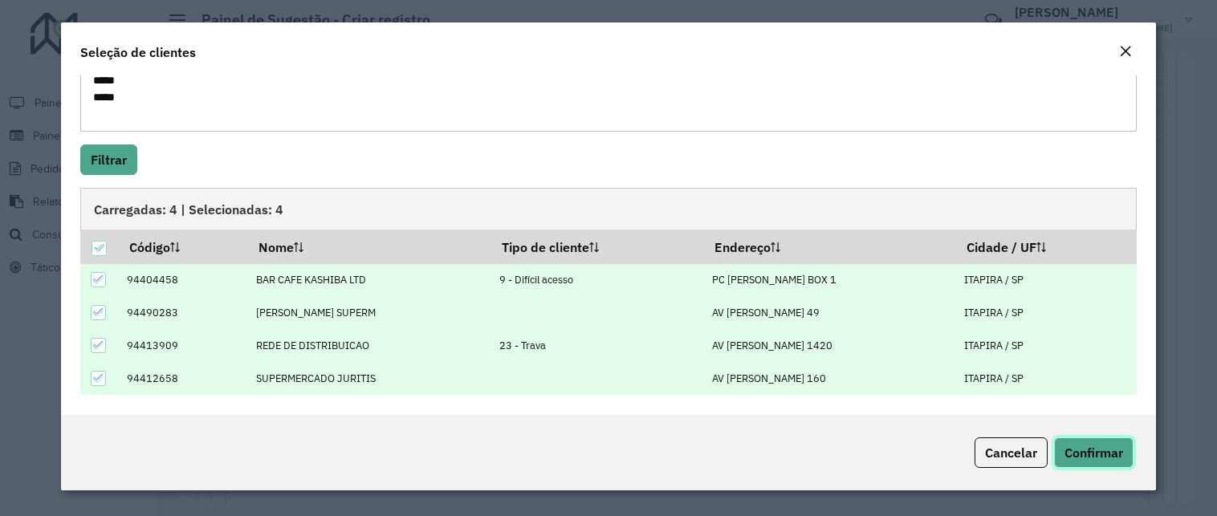
click at [1089, 455] on span "Confirmar" at bounding box center [1094, 453] width 59 height 16
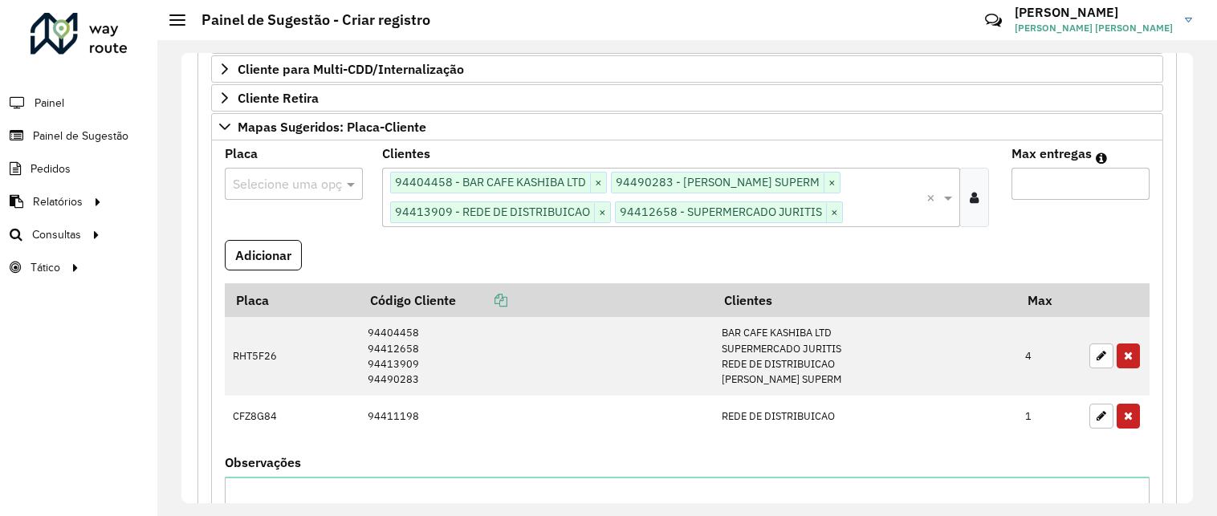
click at [255, 181] on input "text" at bounding box center [278, 184] width 90 height 19
type input "***"
click at [269, 229] on span "RHT5F26" at bounding box center [258, 230] width 53 height 14
click at [1033, 188] on input "Max entregas" at bounding box center [1081, 184] width 138 height 32
type input "*"
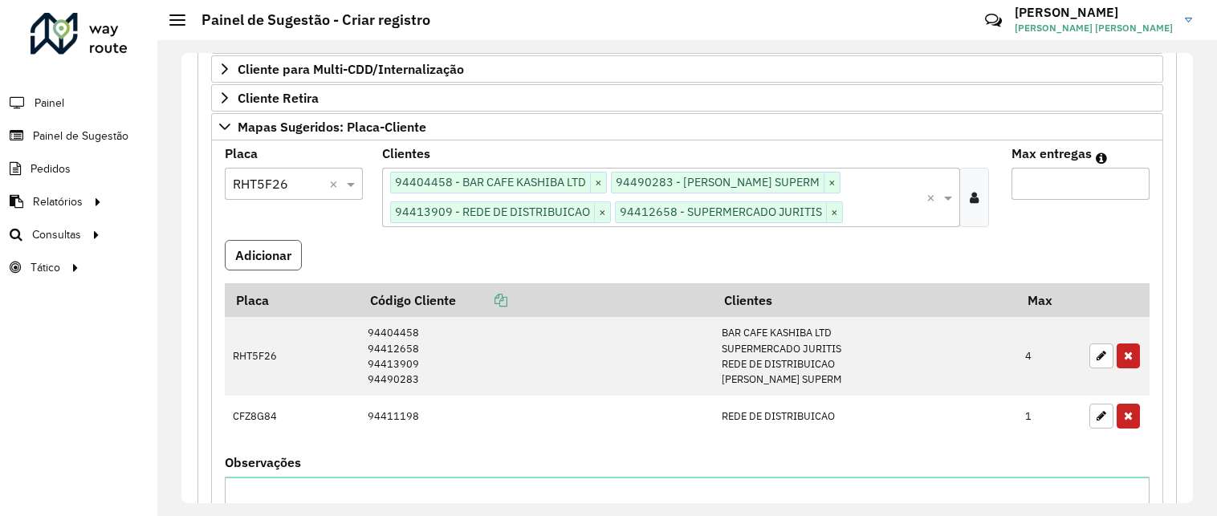
click at [260, 255] on button "Adicionar" at bounding box center [263, 255] width 77 height 31
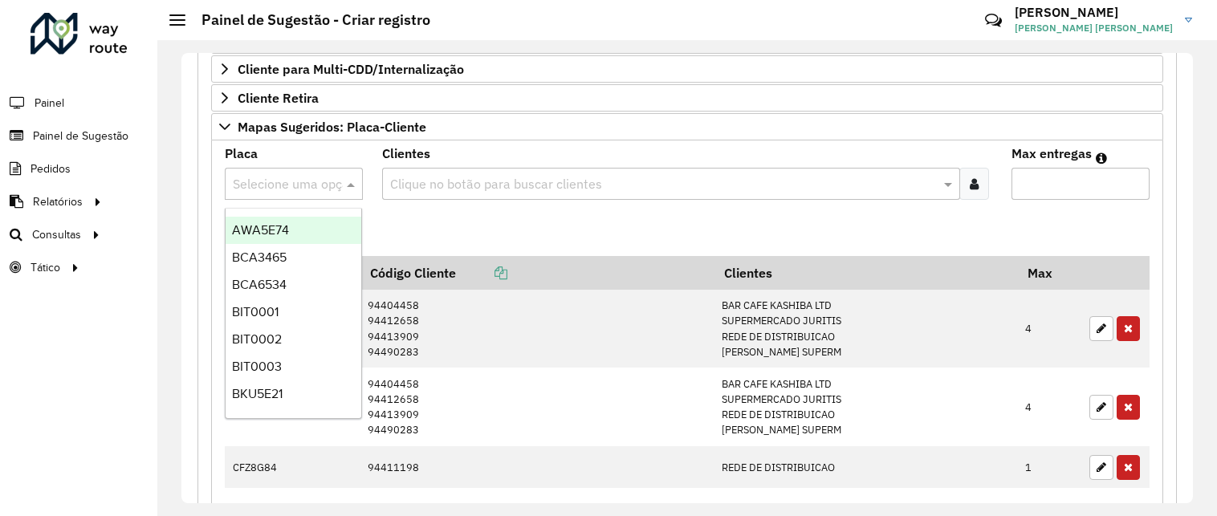
click at [296, 175] on input "text" at bounding box center [278, 184] width 90 height 19
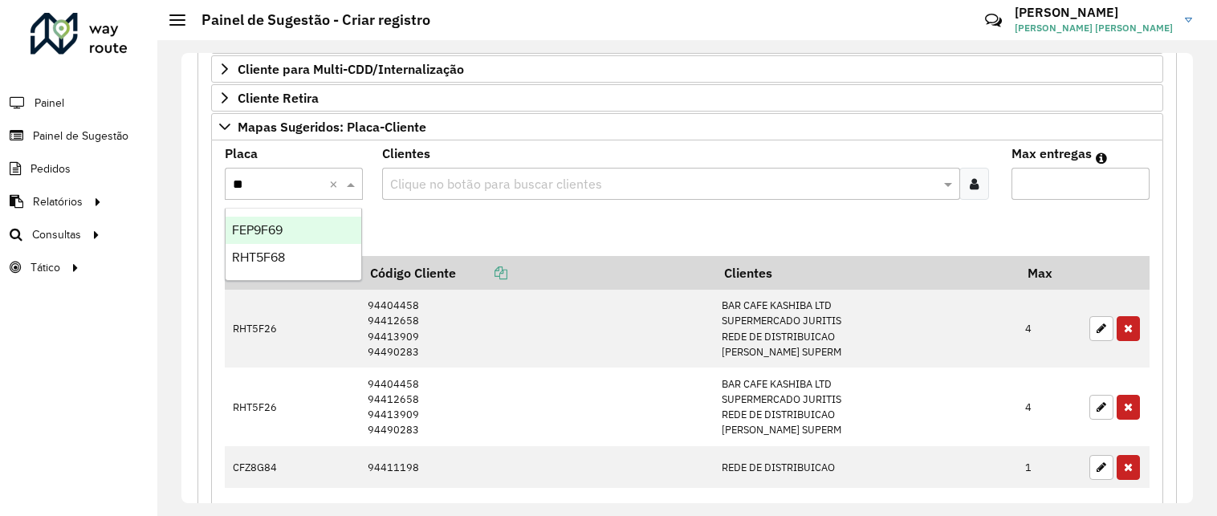
type input "***"
click at [281, 226] on span "RHT5F68" at bounding box center [258, 230] width 53 height 14
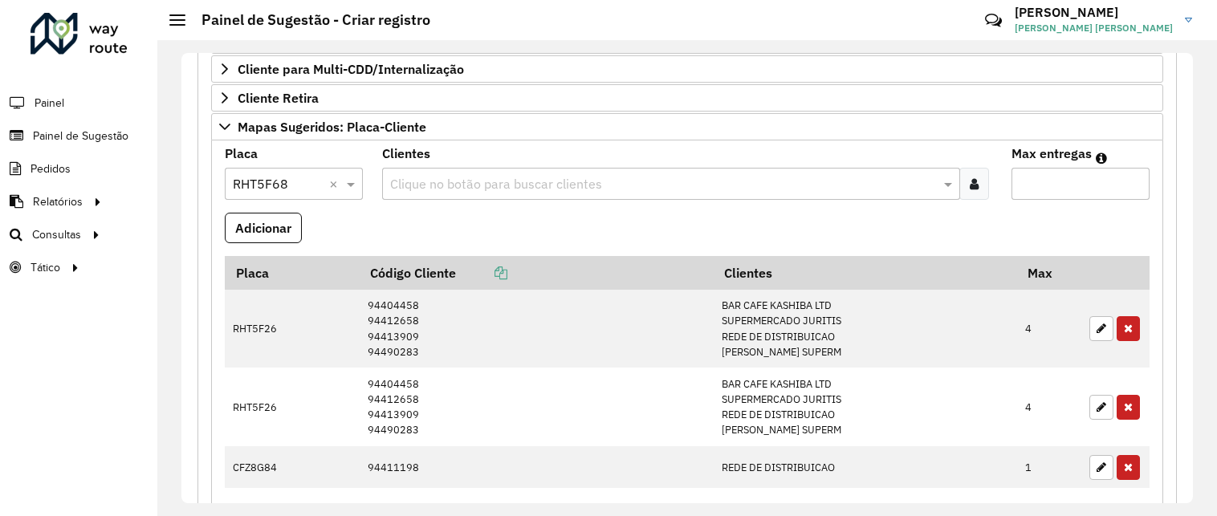
click at [978, 181] on div at bounding box center [975, 184] width 30 height 32
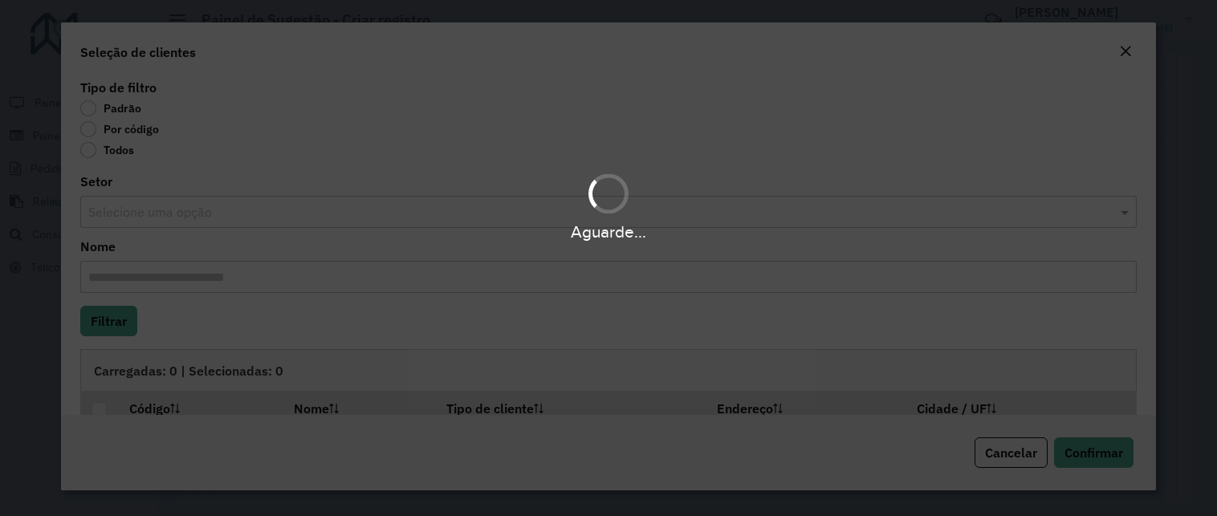
click at [109, 135] on div "Aguarde..." at bounding box center [608, 258] width 1217 height 516
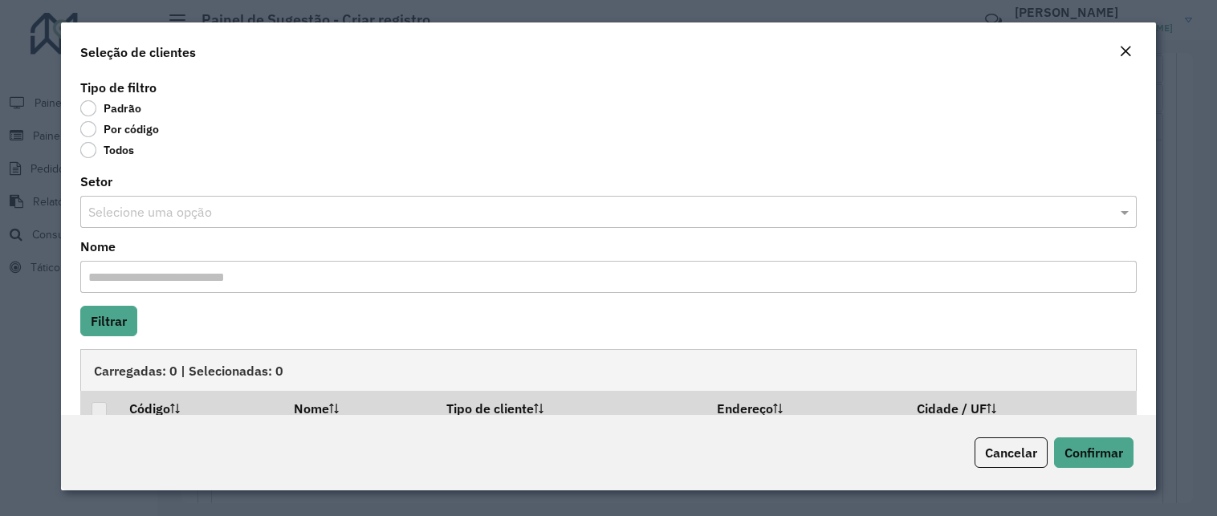
click at [89, 133] on label "Por código" at bounding box center [119, 129] width 79 height 16
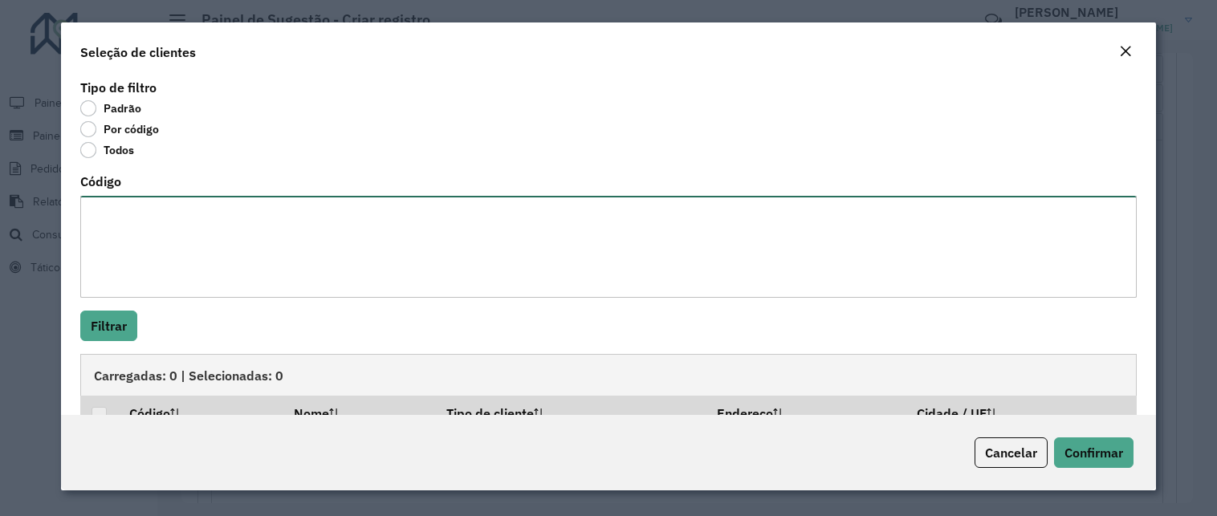
click at [137, 224] on textarea "Código" at bounding box center [608, 247] width 1057 height 102
paste textarea "***** **** *****"
type textarea "***** **** *****"
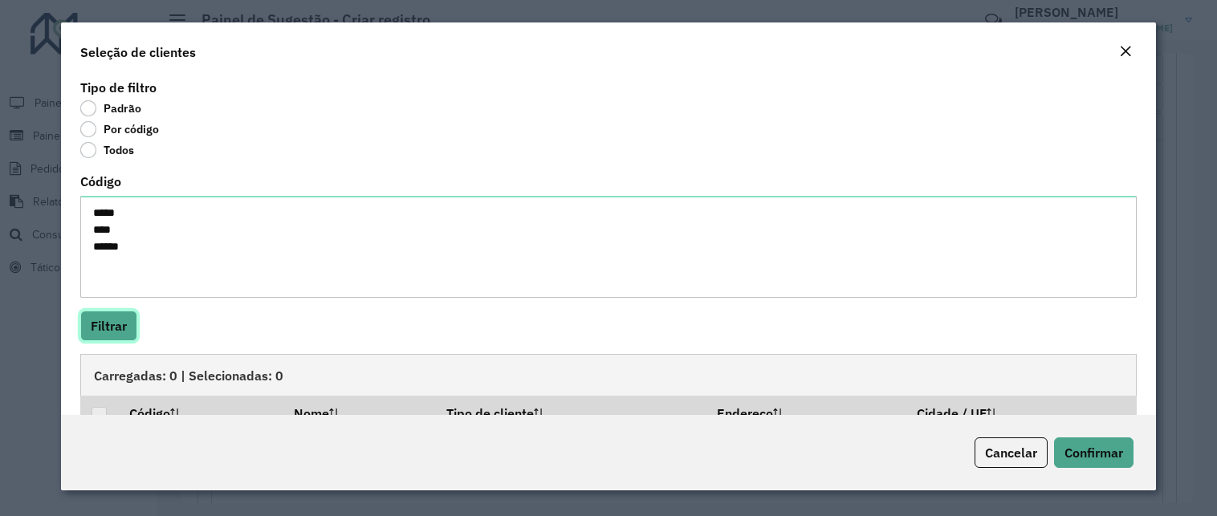
click at [123, 325] on button "Filtrar" at bounding box center [108, 326] width 57 height 31
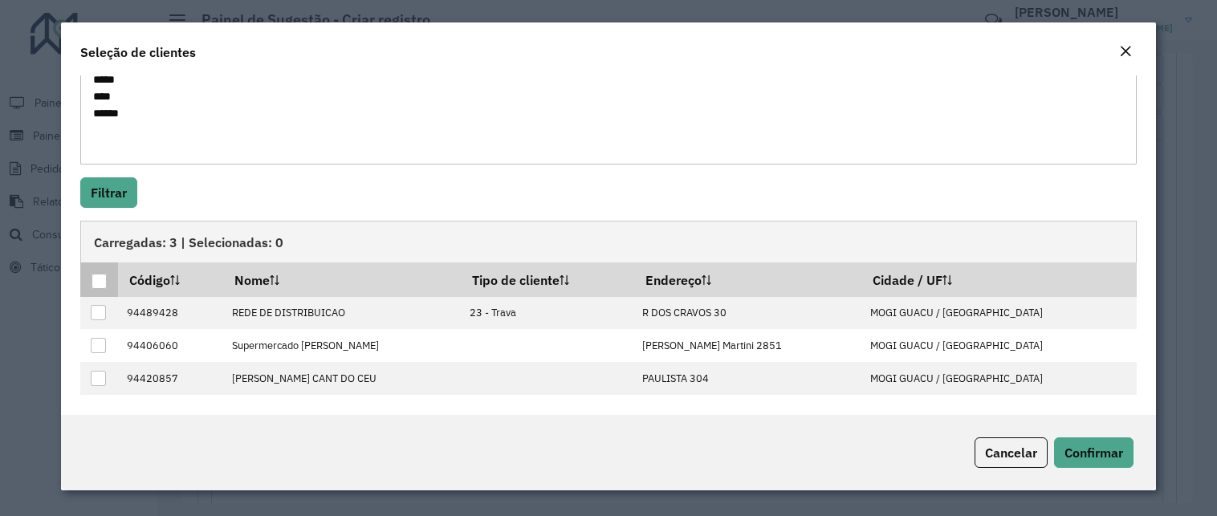
click at [106, 275] on div at bounding box center [99, 281] width 15 height 15
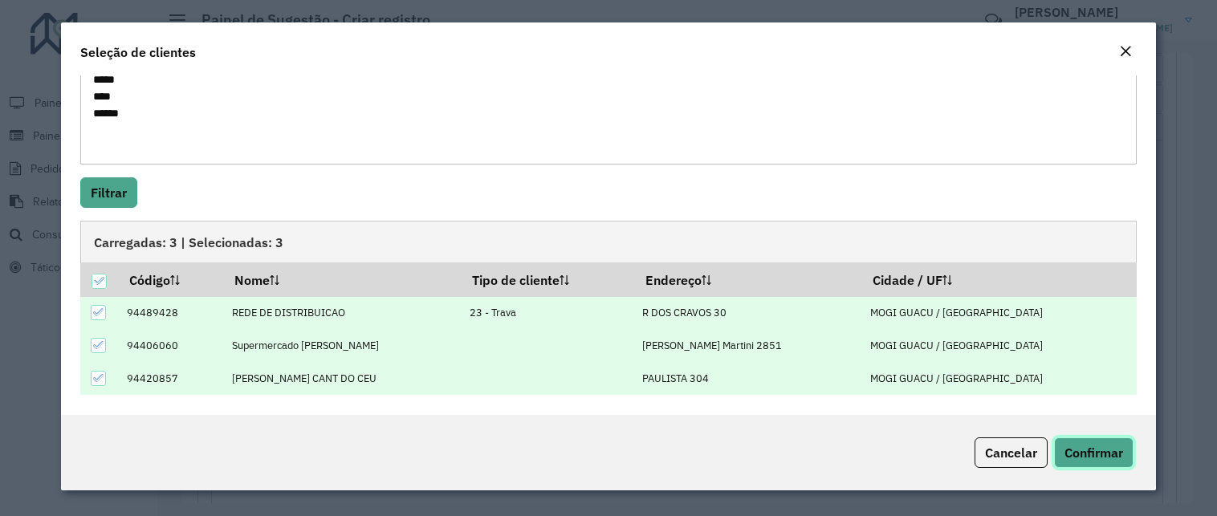
click at [1098, 453] on span "Confirmar" at bounding box center [1094, 453] width 59 height 16
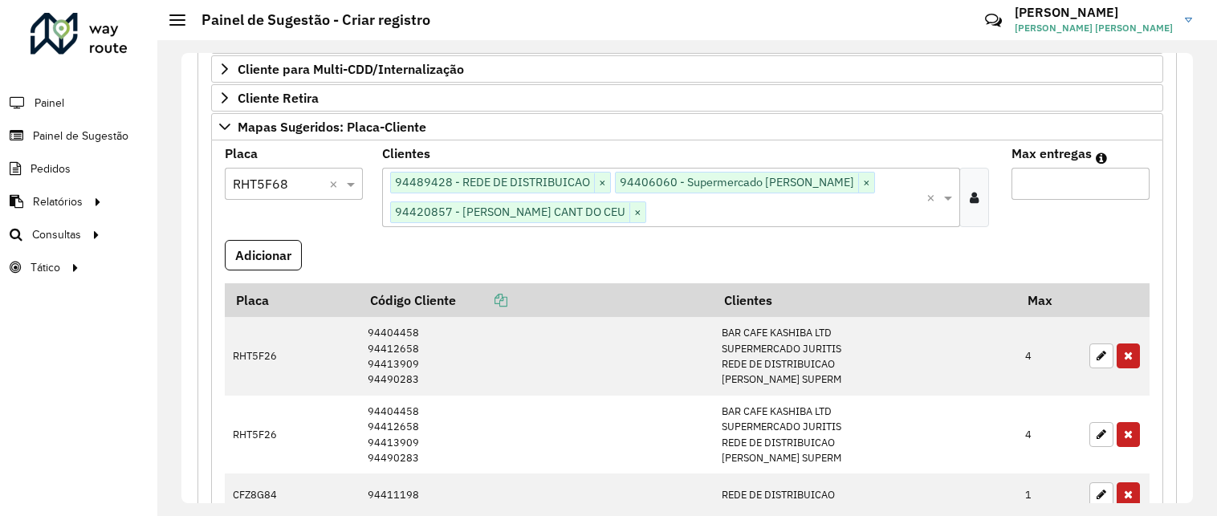
click at [1058, 188] on input "Max entregas" at bounding box center [1081, 184] width 138 height 32
type input "*"
click at [279, 255] on button "Adicionar" at bounding box center [263, 255] width 77 height 31
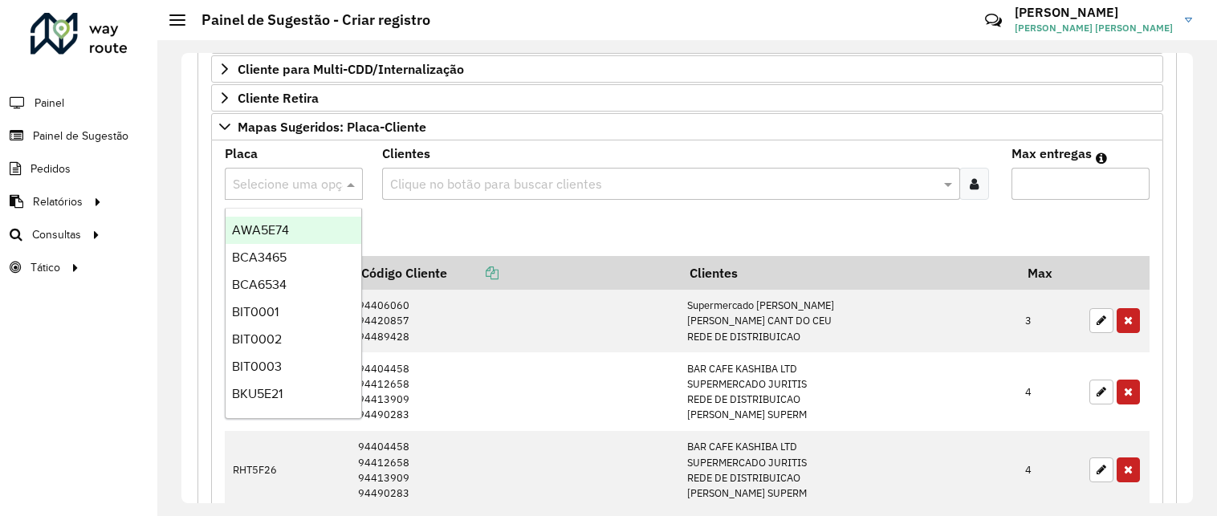
click at [278, 181] on input "text" at bounding box center [278, 184] width 90 height 19
type input "***"
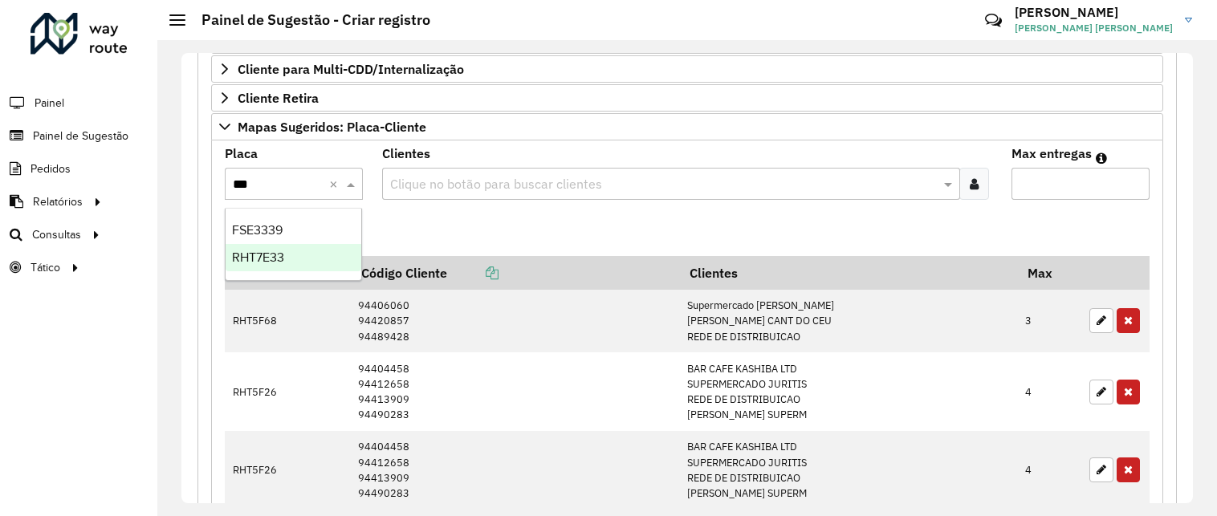
click at [298, 256] on div "RHT7E33" at bounding box center [294, 257] width 136 height 27
click at [962, 181] on div at bounding box center [975, 184] width 30 height 32
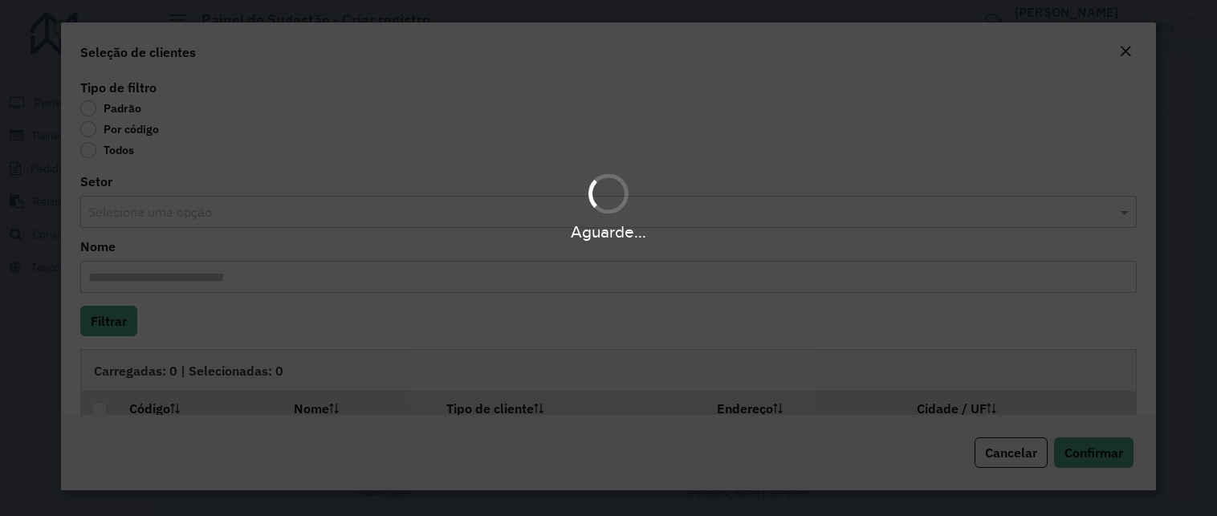
click at [137, 132] on div "Aguarde..." at bounding box center [608, 258] width 1217 height 516
click at [104, 134] on label "Por código" at bounding box center [119, 129] width 79 height 16
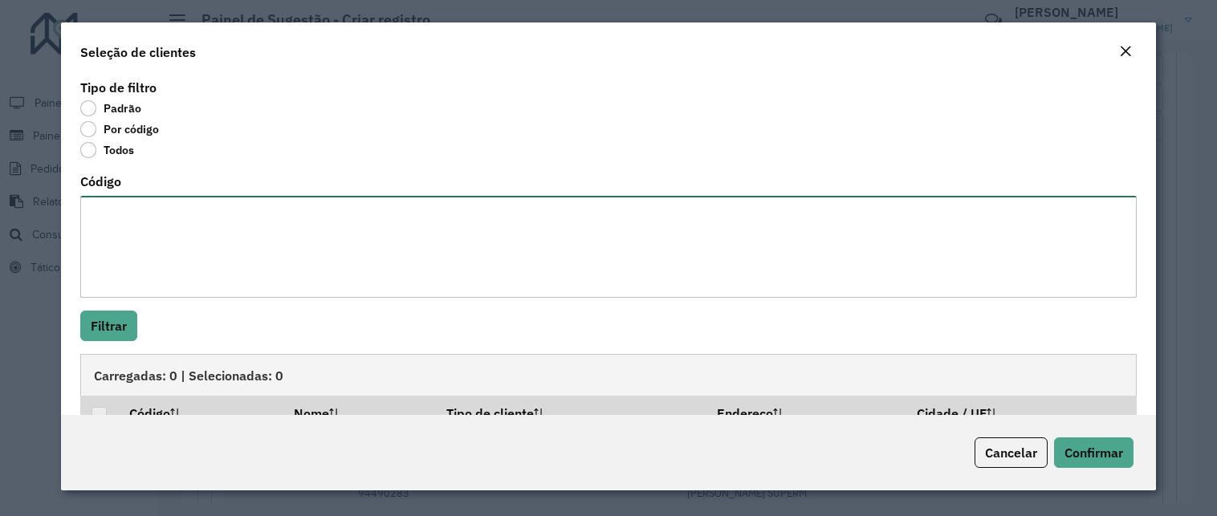
click at [135, 216] on textarea "Código" at bounding box center [608, 247] width 1057 height 102
paste textarea "***** *****"
type textarea "***** *****"
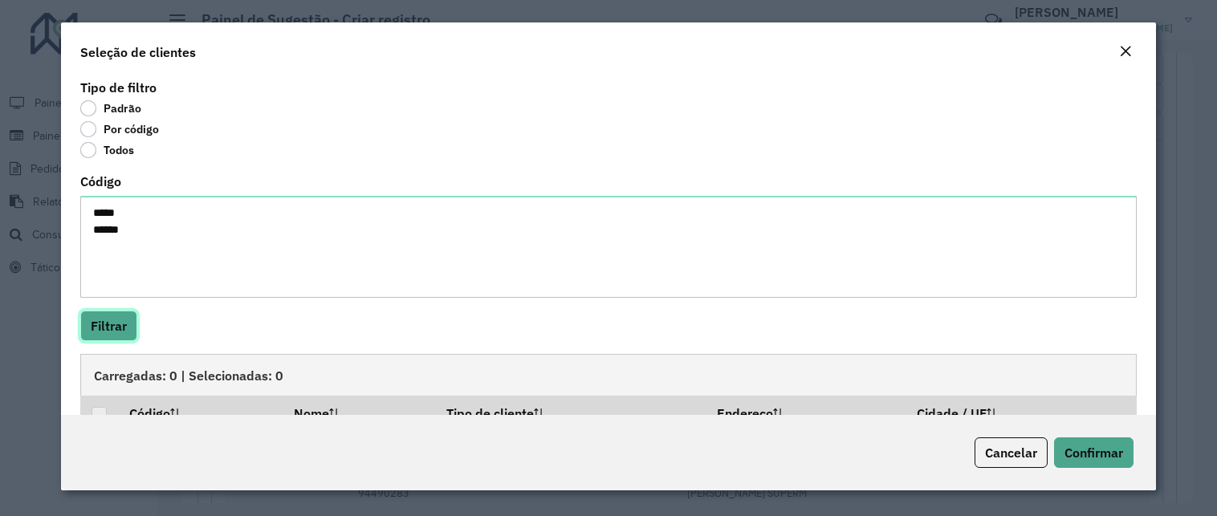
click at [117, 327] on button "Filtrar" at bounding box center [108, 326] width 57 height 31
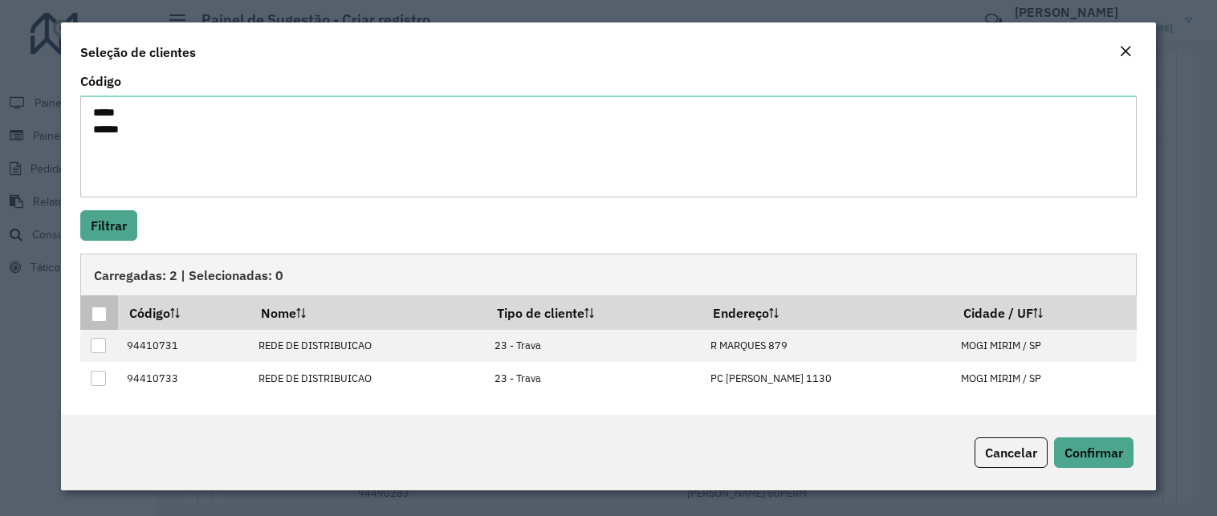
click at [108, 314] on th at bounding box center [99, 313] width 38 height 34
click at [100, 308] on div at bounding box center [99, 314] width 15 height 15
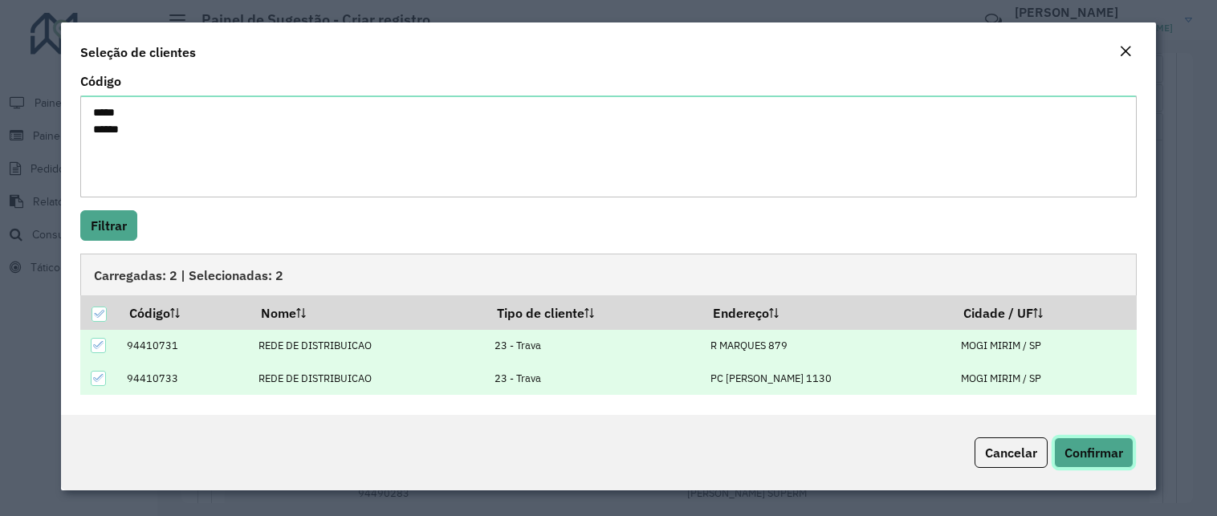
click at [1109, 454] on span "Confirmar" at bounding box center [1094, 453] width 59 height 16
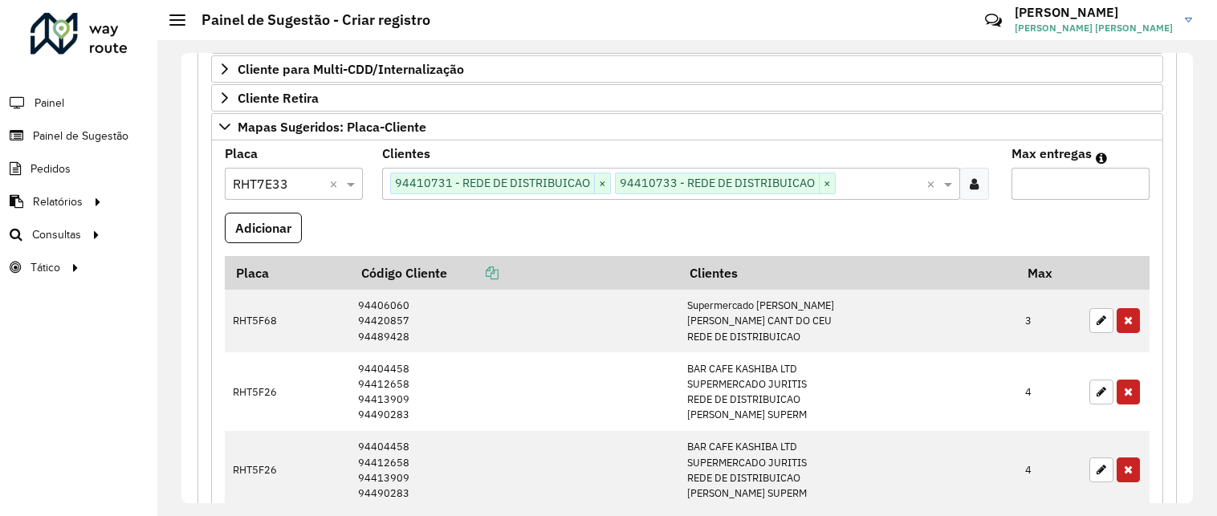
click at [1058, 192] on input "Max entregas" at bounding box center [1081, 184] width 138 height 32
type input "*"
click at [283, 222] on button "Adicionar" at bounding box center [263, 228] width 77 height 31
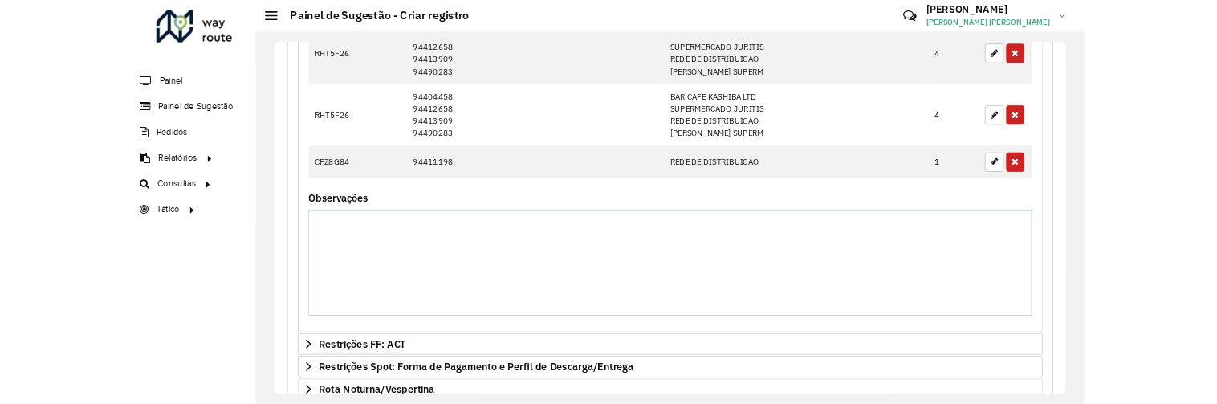
scroll to position [1208, 0]
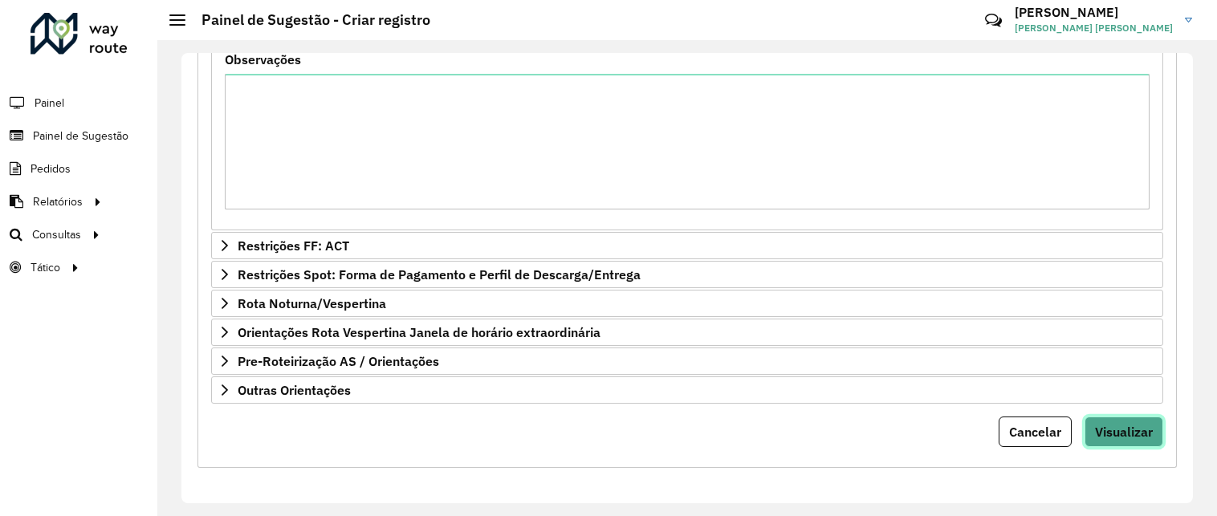
click at [1120, 446] on button "Visualizar" at bounding box center [1124, 432] width 79 height 31
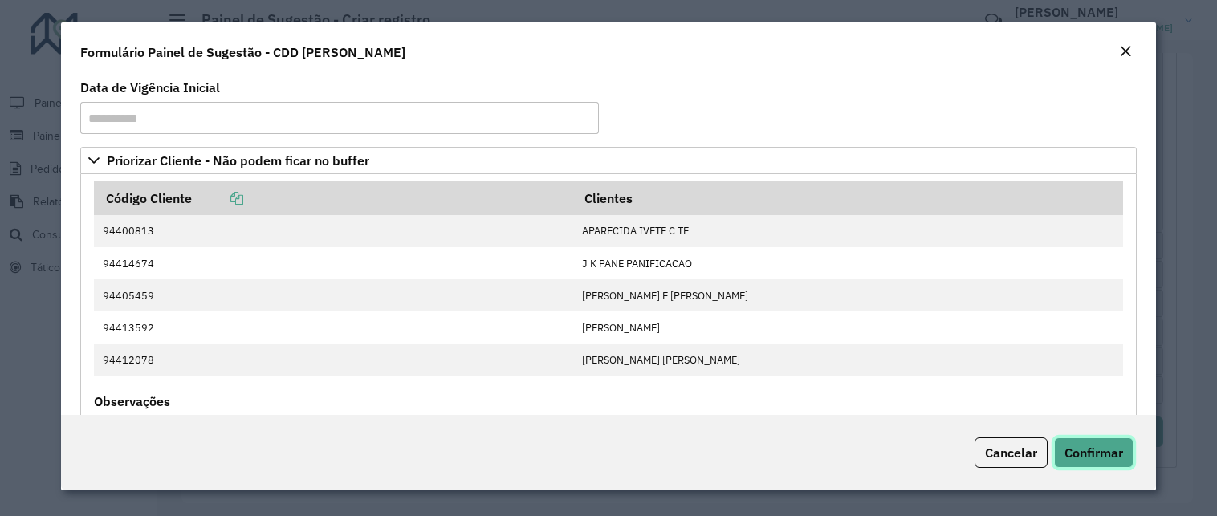
click at [1111, 451] on span "Confirmar" at bounding box center [1094, 453] width 59 height 16
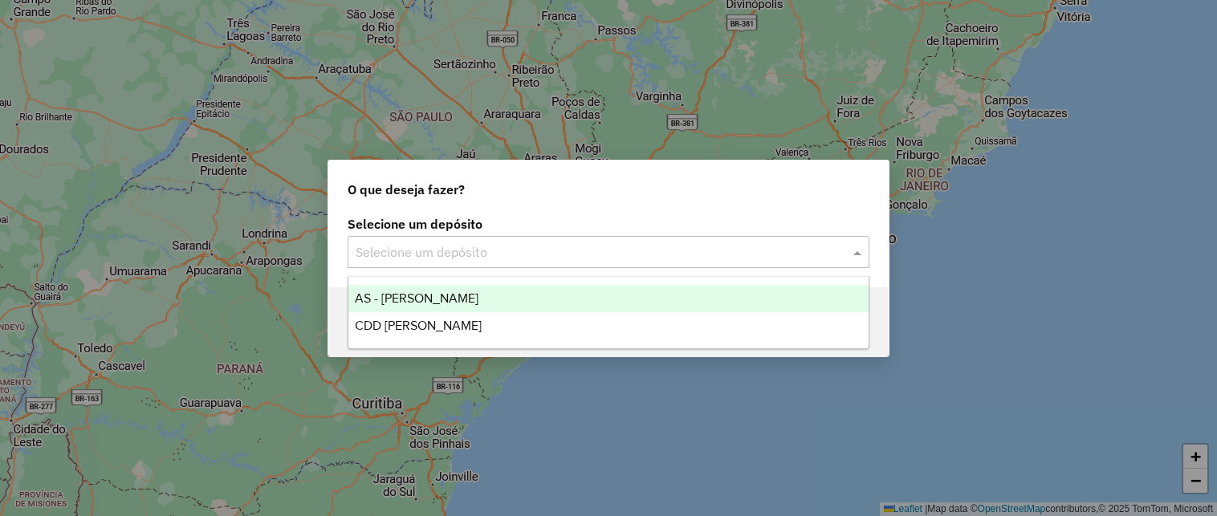
click at [613, 258] on input "text" at bounding box center [593, 252] width 474 height 19
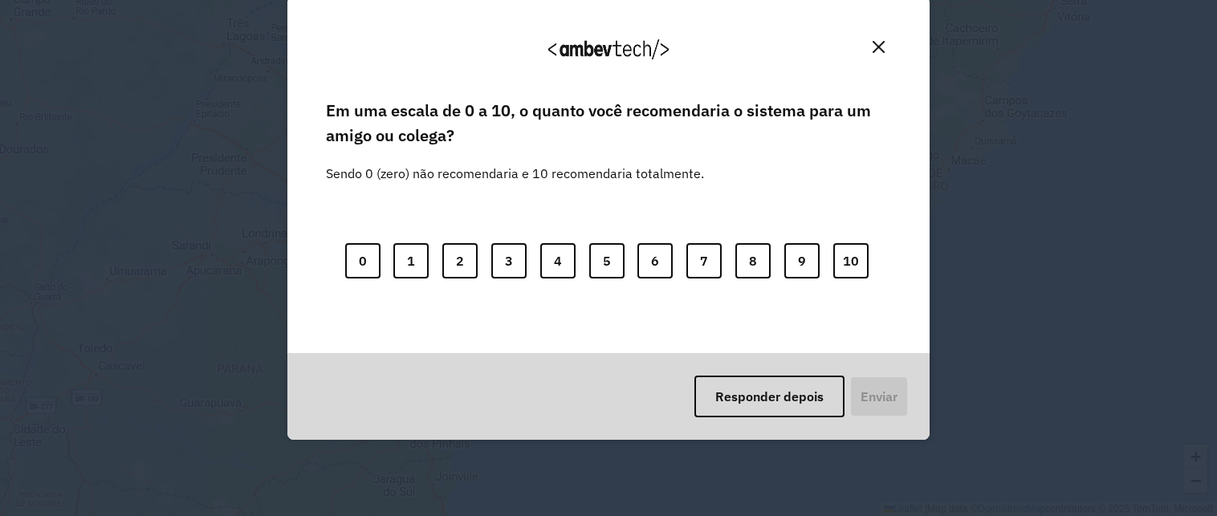
click at [871, 39] on button "Close" at bounding box center [878, 47] width 25 height 25
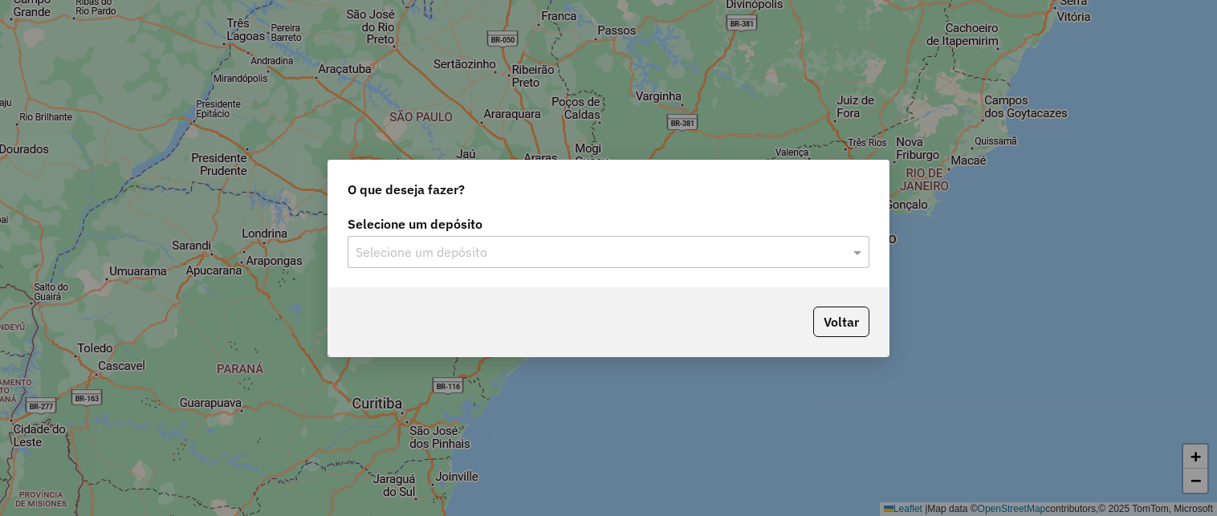
click at [580, 263] on div "Selecione um depósito" at bounding box center [609, 252] width 522 height 32
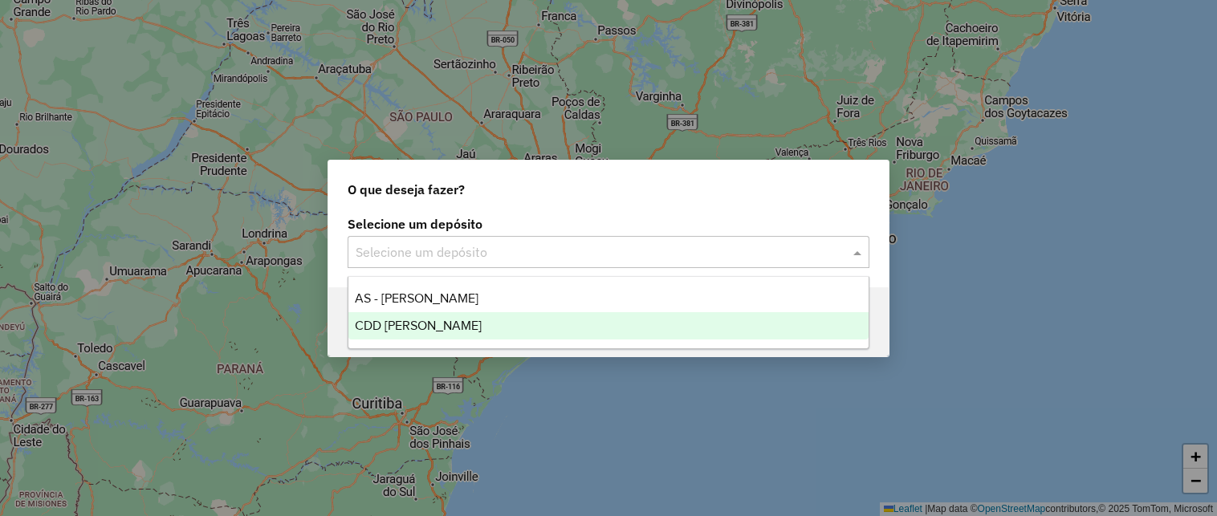
click at [519, 323] on div "CDD [PERSON_NAME]" at bounding box center [609, 325] width 520 height 27
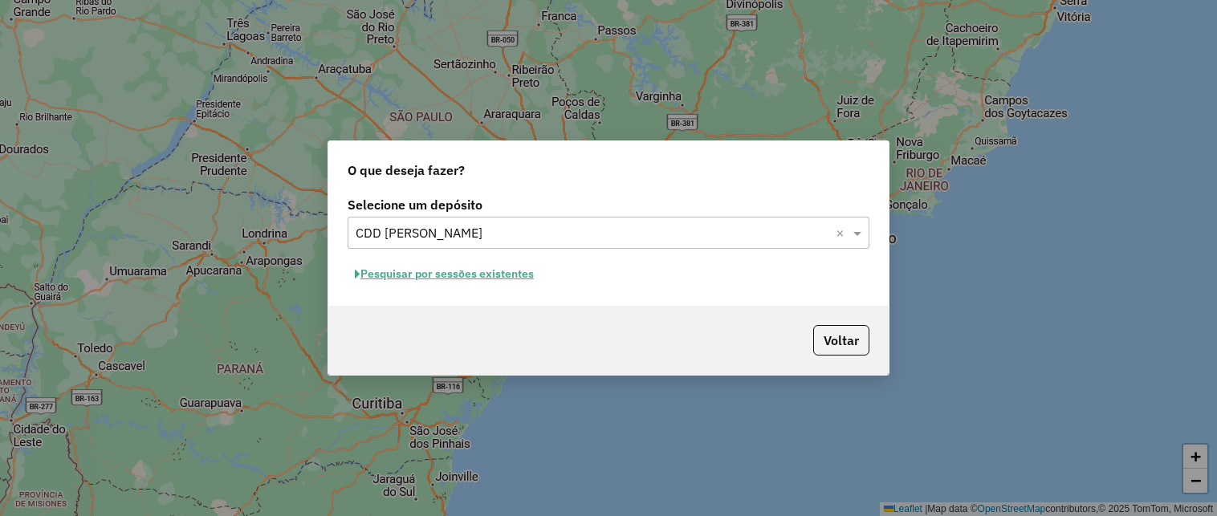
click at [511, 284] on button "Pesquisar por sessões existentes" at bounding box center [445, 274] width 194 height 25
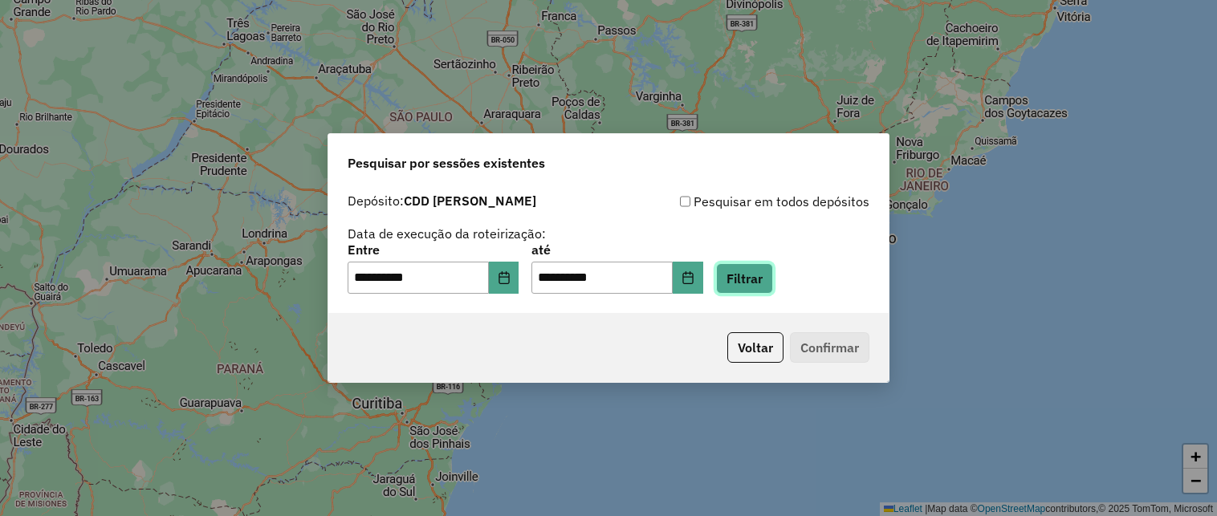
click at [769, 283] on button "Filtrar" at bounding box center [744, 278] width 57 height 31
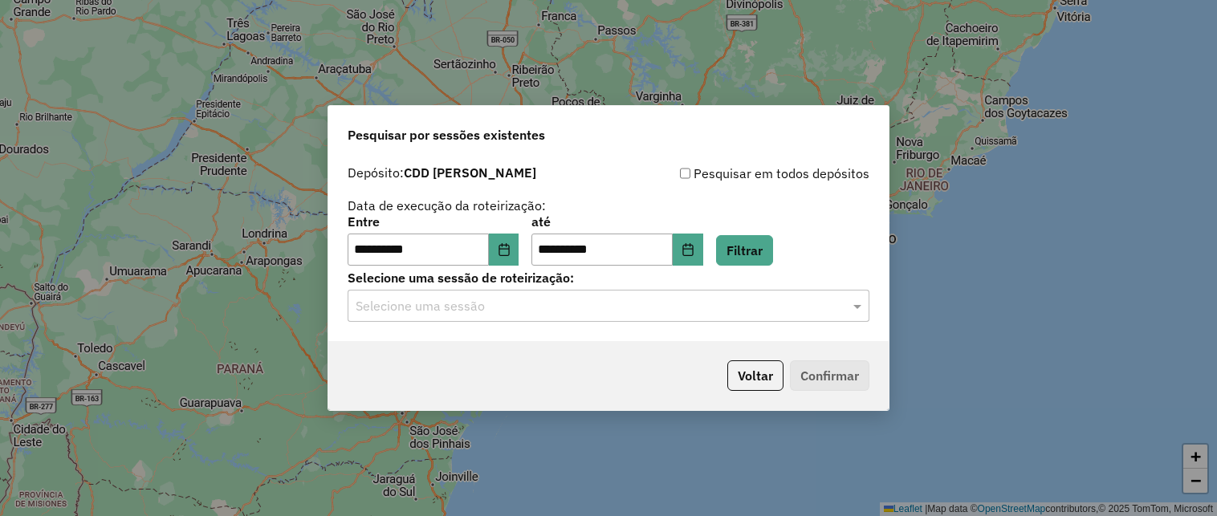
click at [700, 314] on input "text" at bounding box center [593, 306] width 474 height 19
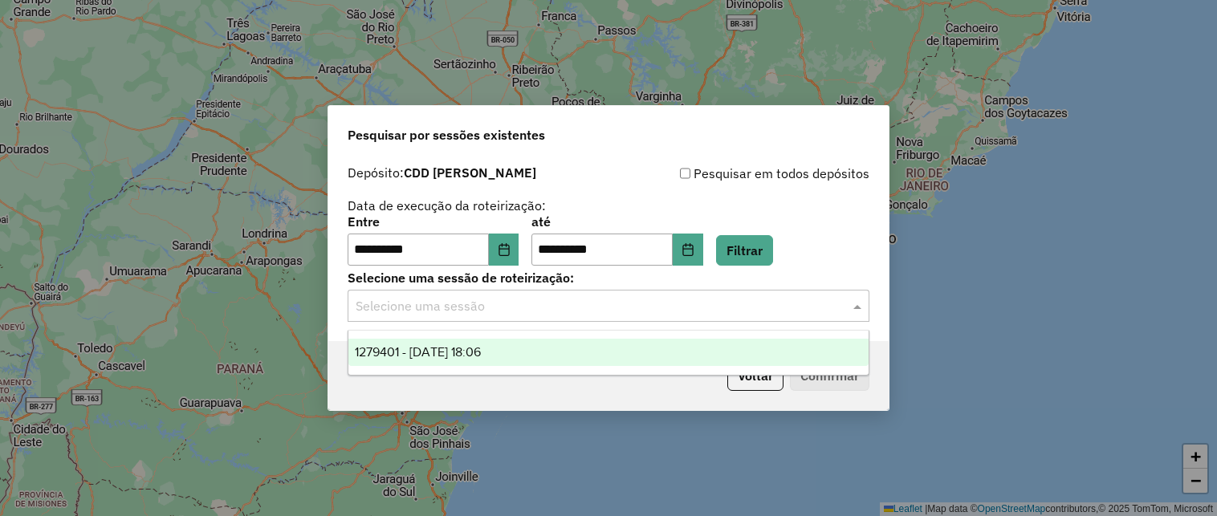
click at [815, 125] on div "Pesquisar por sessões existentes" at bounding box center [608, 131] width 561 height 51
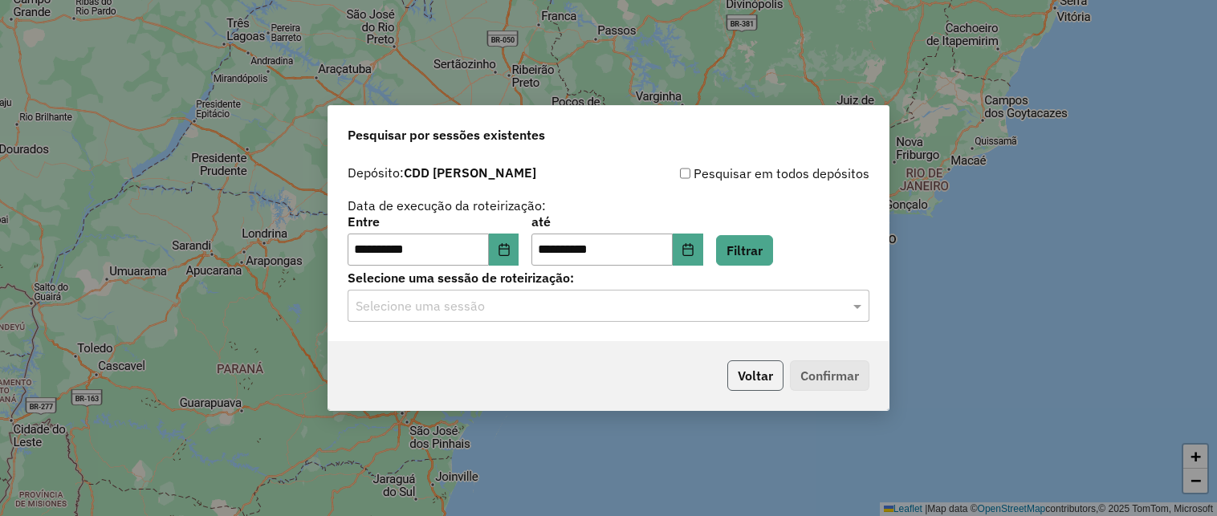
click at [763, 373] on button "Voltar" at bounding box center [756, 376] width 56 height 31
